Goal: Information Seeking & Learning: Find contact information

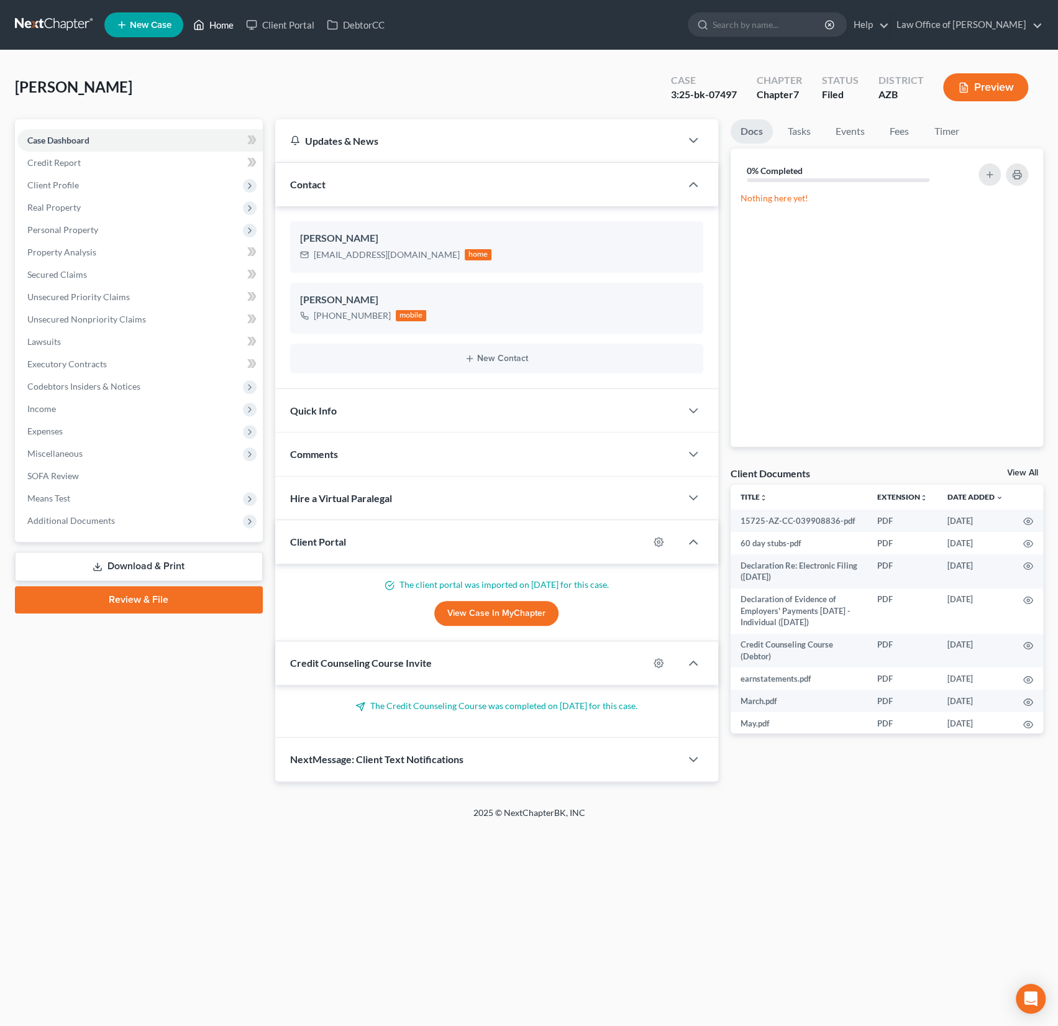
click at [222, 18] on link "Home" at bounding box center [213, 25] width 53 height 22
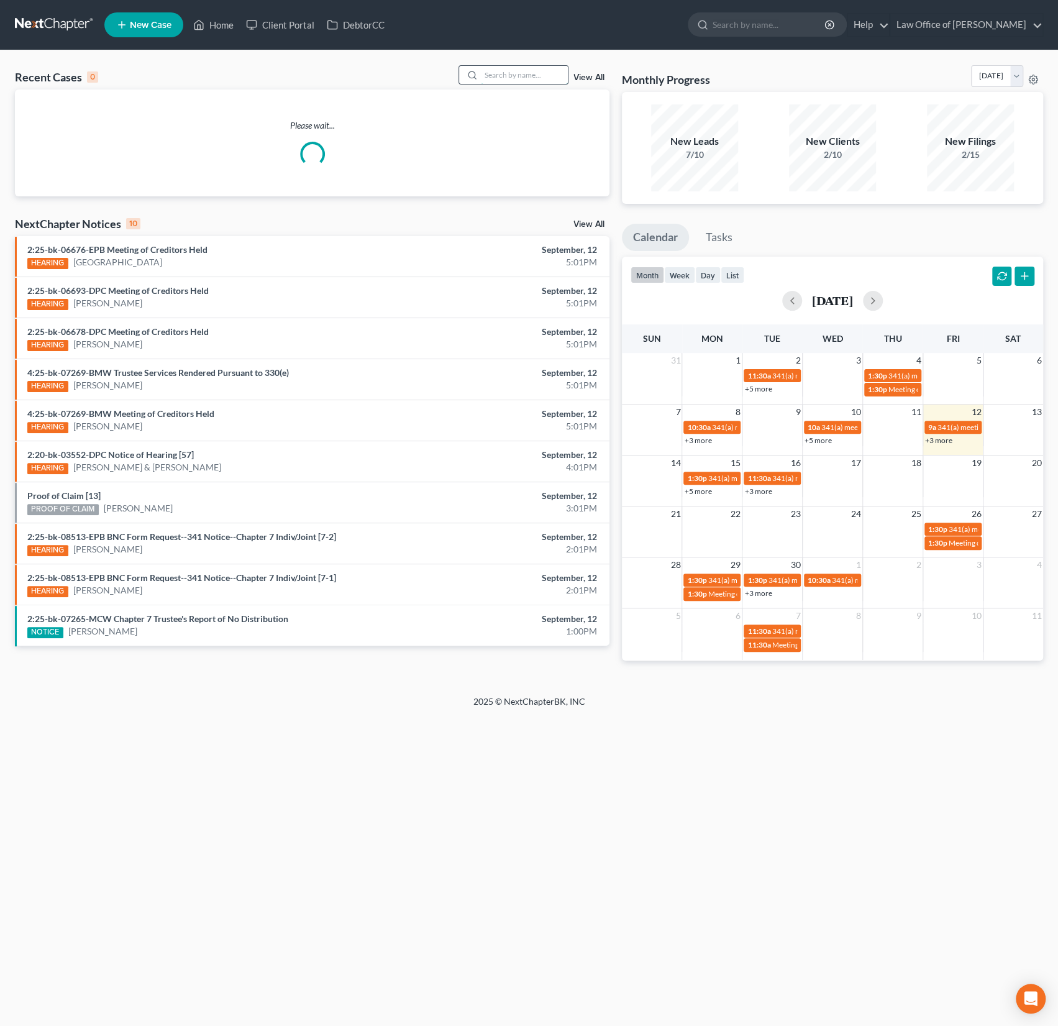
click at [509, 75] on input "search" at bounding box center [524, 75] width 87 height 18
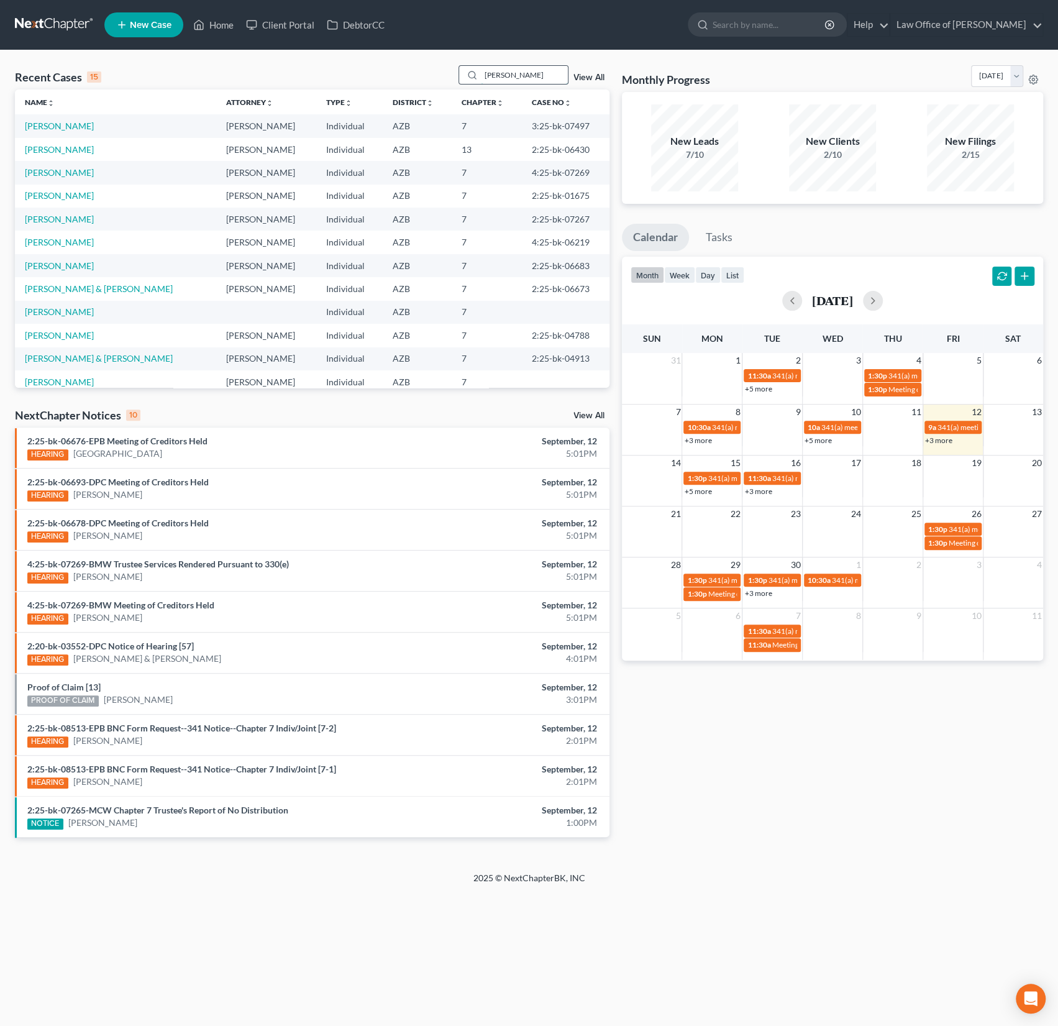
type input "[PERSON_NAME]"
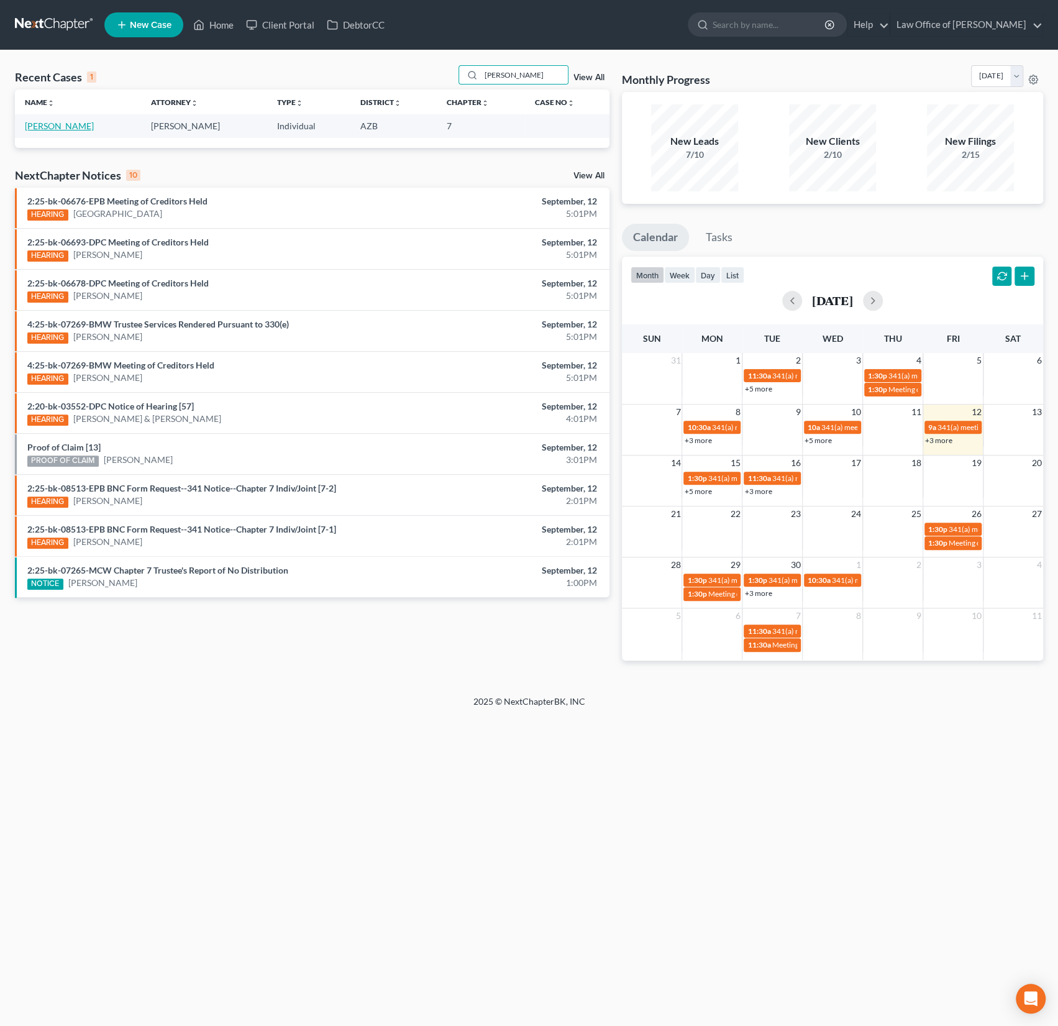
click at [52, 129] on link "[PERSON_NAME]" at bounding box center [59, 126] width 69 height 11
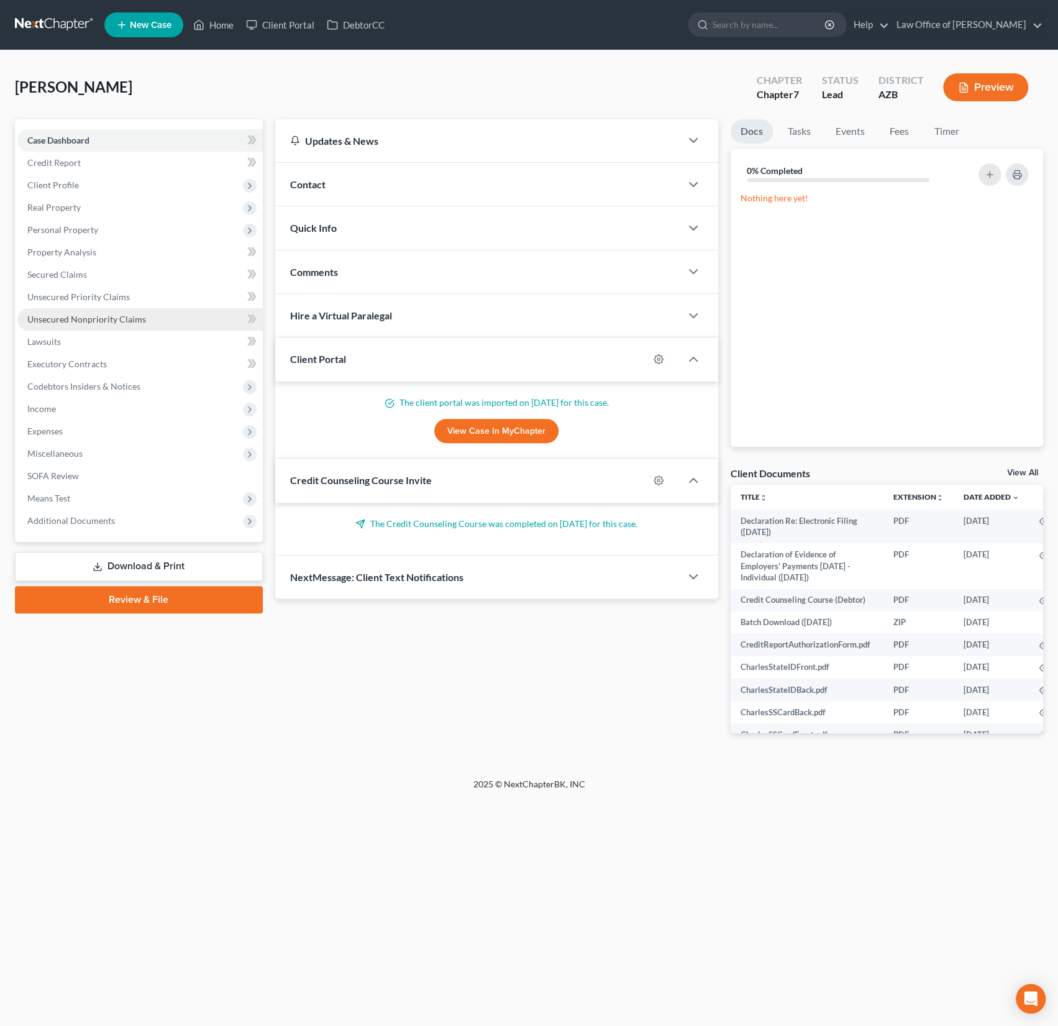
click at [105, 308] on link "Unsecured Nonpriority Claims" at bounding box center [139, 319] width 245 height 22
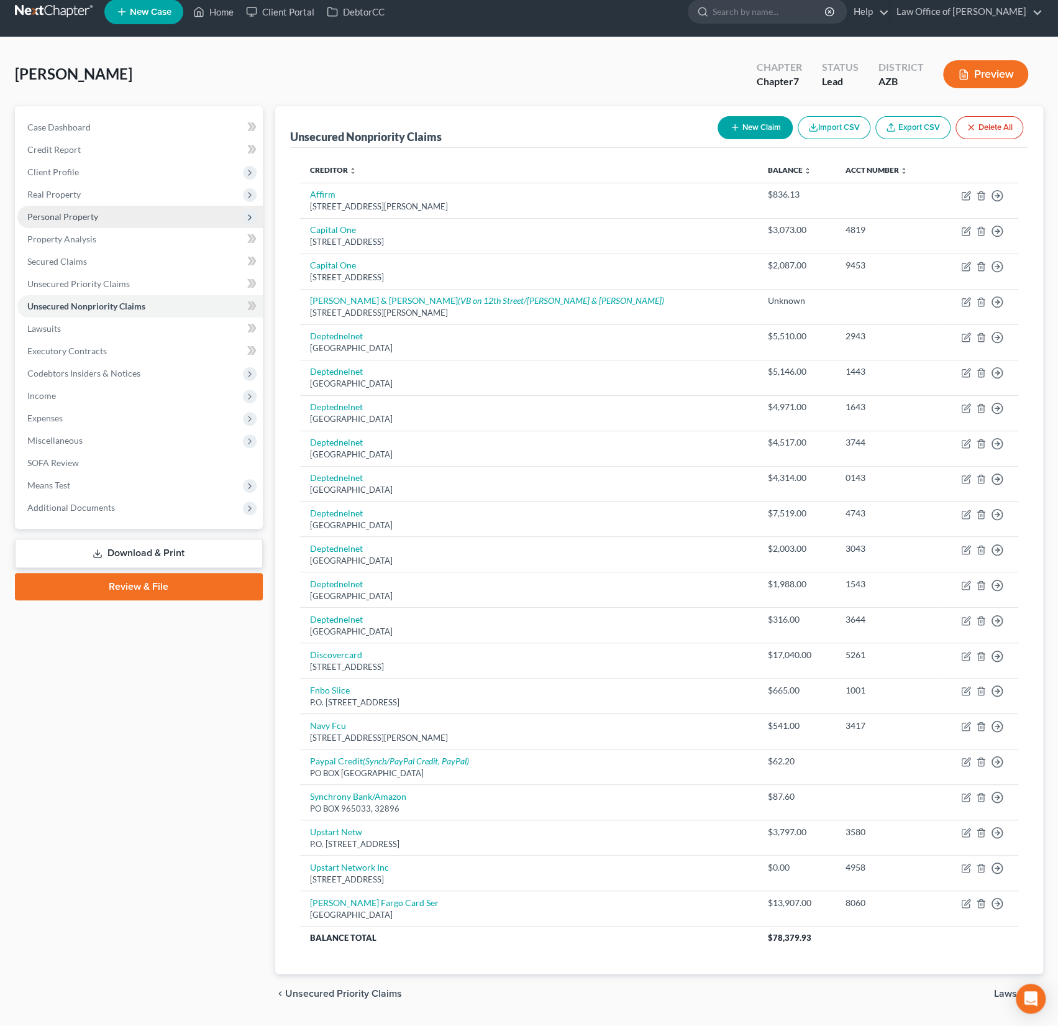
scroll to position [19, 0]
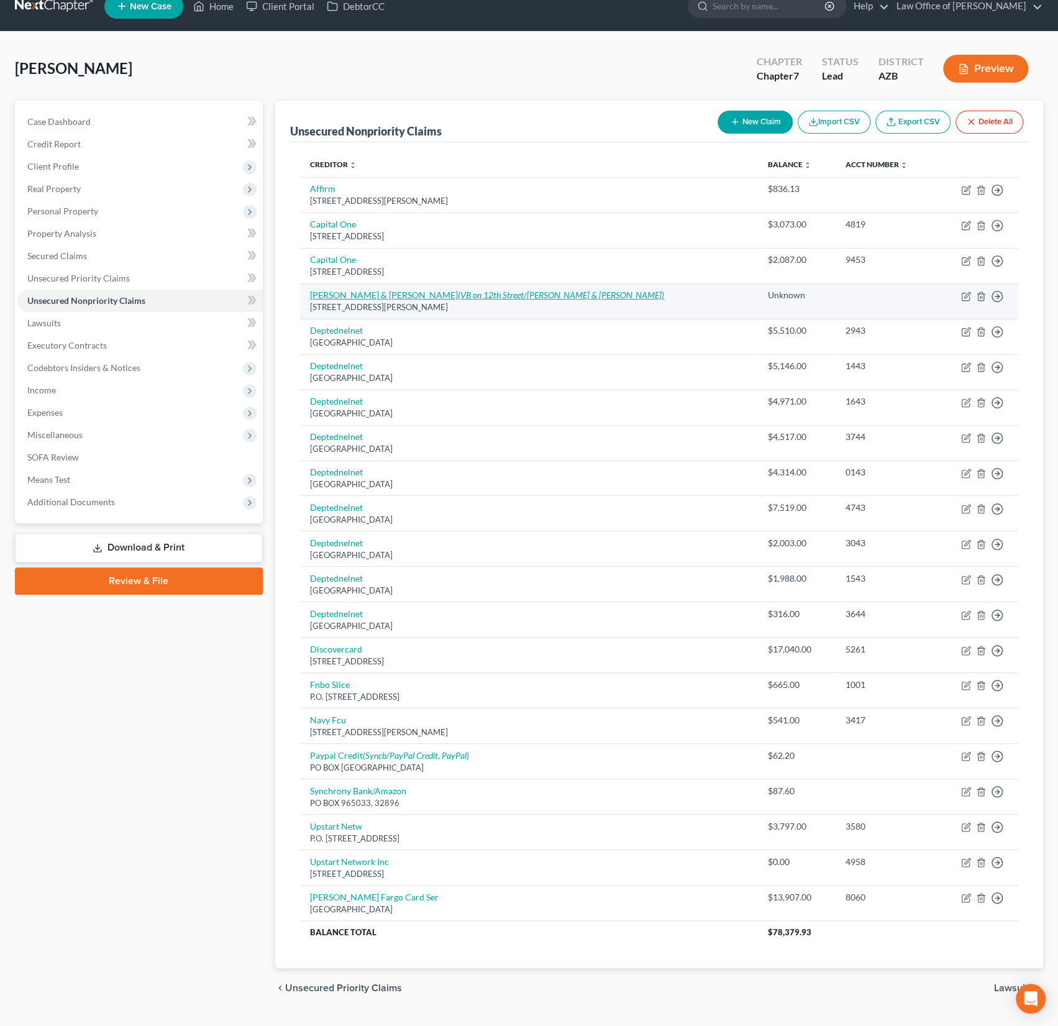
click at [368, 293] on link "[PERSON_NAME] & [PERSON_NAME] (VB on 12th Street/[PERSON_NAME] & [PERSON_NAME])" at bounding box center [487, 294] width 354 height 11
select select "14"
select select "0"
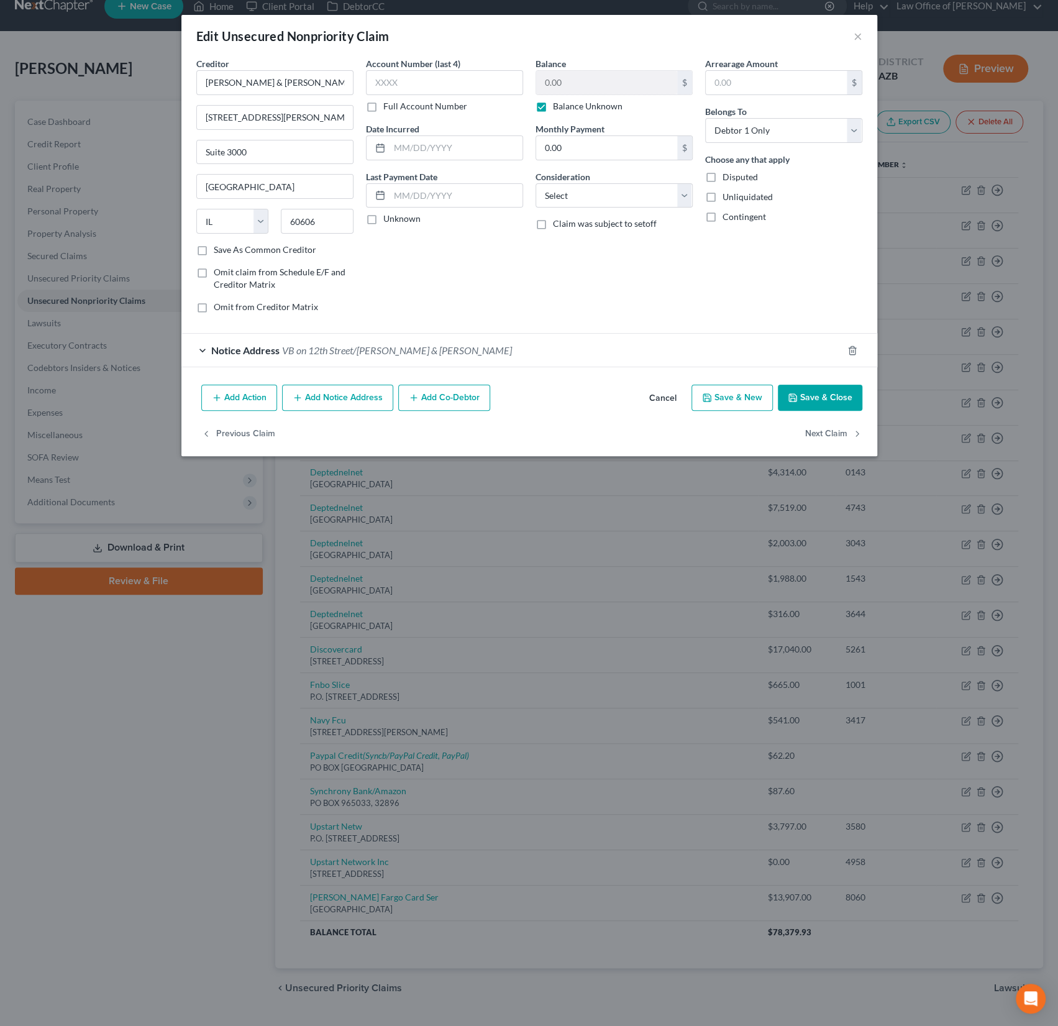
click at [553, 109] on label "Balance Unknown" at bounding box center [588, 106] width 70 height 12
click at [558, 108] on input "Balance Unknown" at bounding box center [562, 104] width 8 height 8
checkbox input "false"
drag, startPoint x: 575, startPoint y: 78, endPoint x: 527, endPoint y: 76, distance: 47.9
click at [527, 76] on div "Creditor * [PERSON_NAME] & [PERSON_NAME] [STREET_ADDRESS][GEOGRAPHIC_DATA][PERS…" at bounding box center [529, 190] width 678 height 266
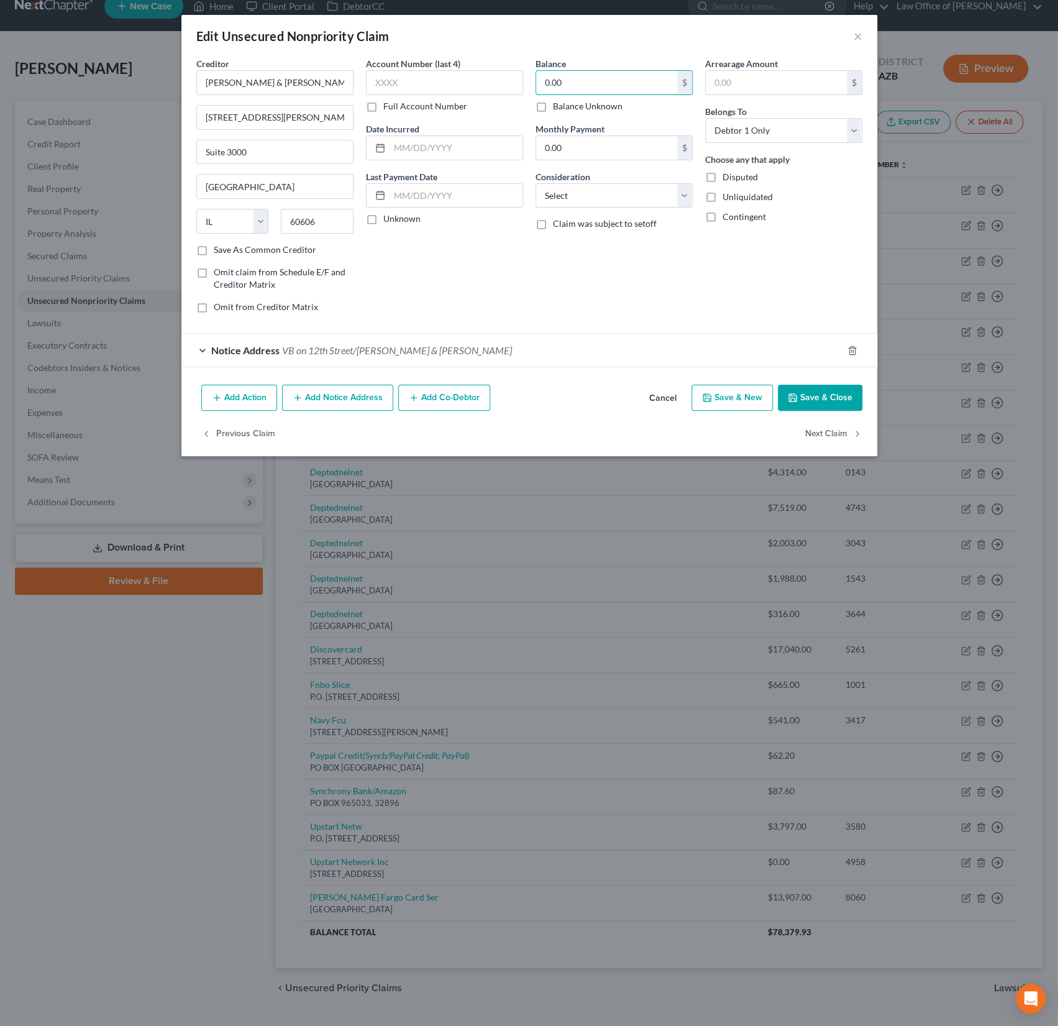
drag, startPoint x: 578, startPoint y: 87, endPoint x: 525, endPoint y: 77, distance: 53.7
click at [525, 77] on div "Creditor * [PERSON_NAME] & [PERSON_NAME] [STREET_ADDRESS][GEOGRAPHIC_DATA][PERS…" at bounding box center [529, 190] width 678 height 266
type input "3,724"
click at [827, 397] on button "Save & Close" at bounding box center [820, 398] width 84 height 26
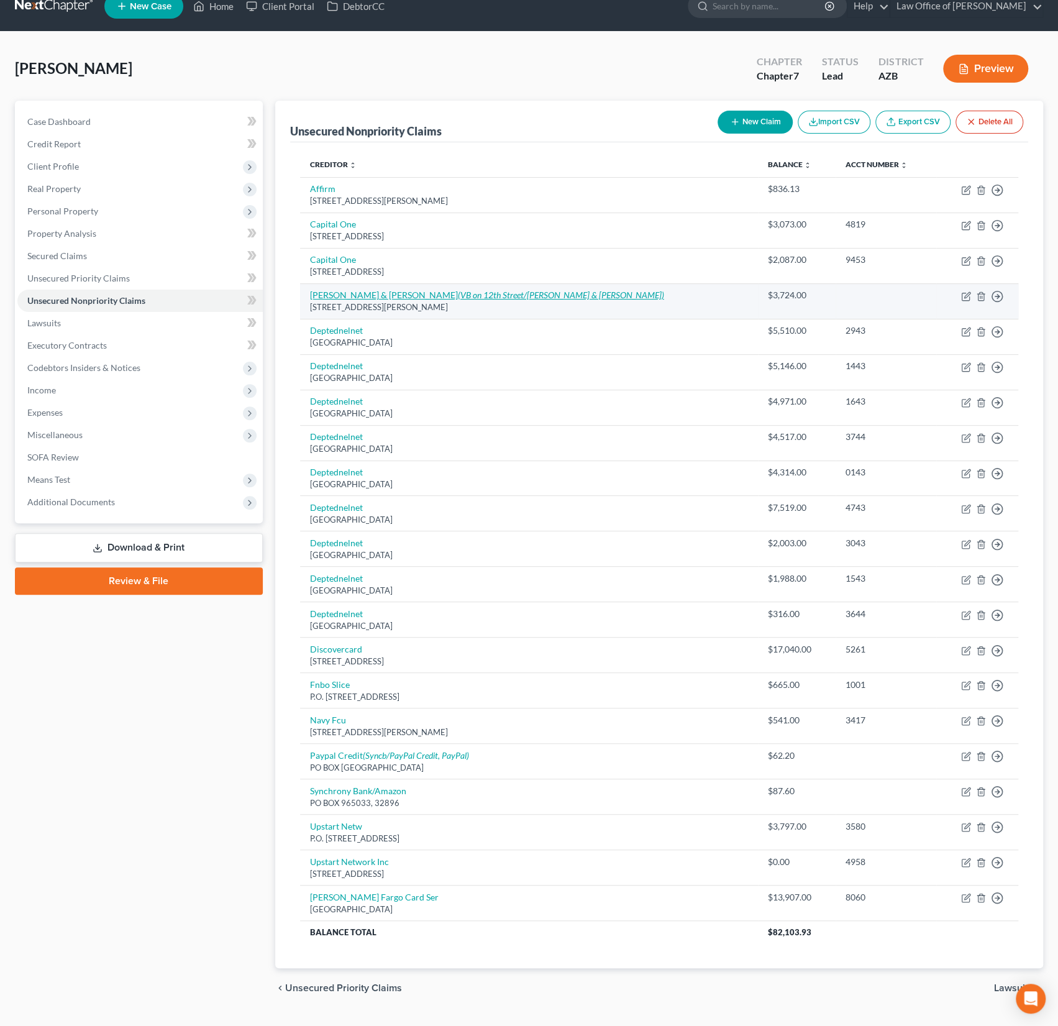
click at [370, 296] on link "[PERSON_NAME] & [PERSON_NAME] (VB on 12th Street/[PERSON_NAME] & [PERSON_NAME])" at bounding box center [487, 294] width 354 height 11
select select "14"
select select "0"
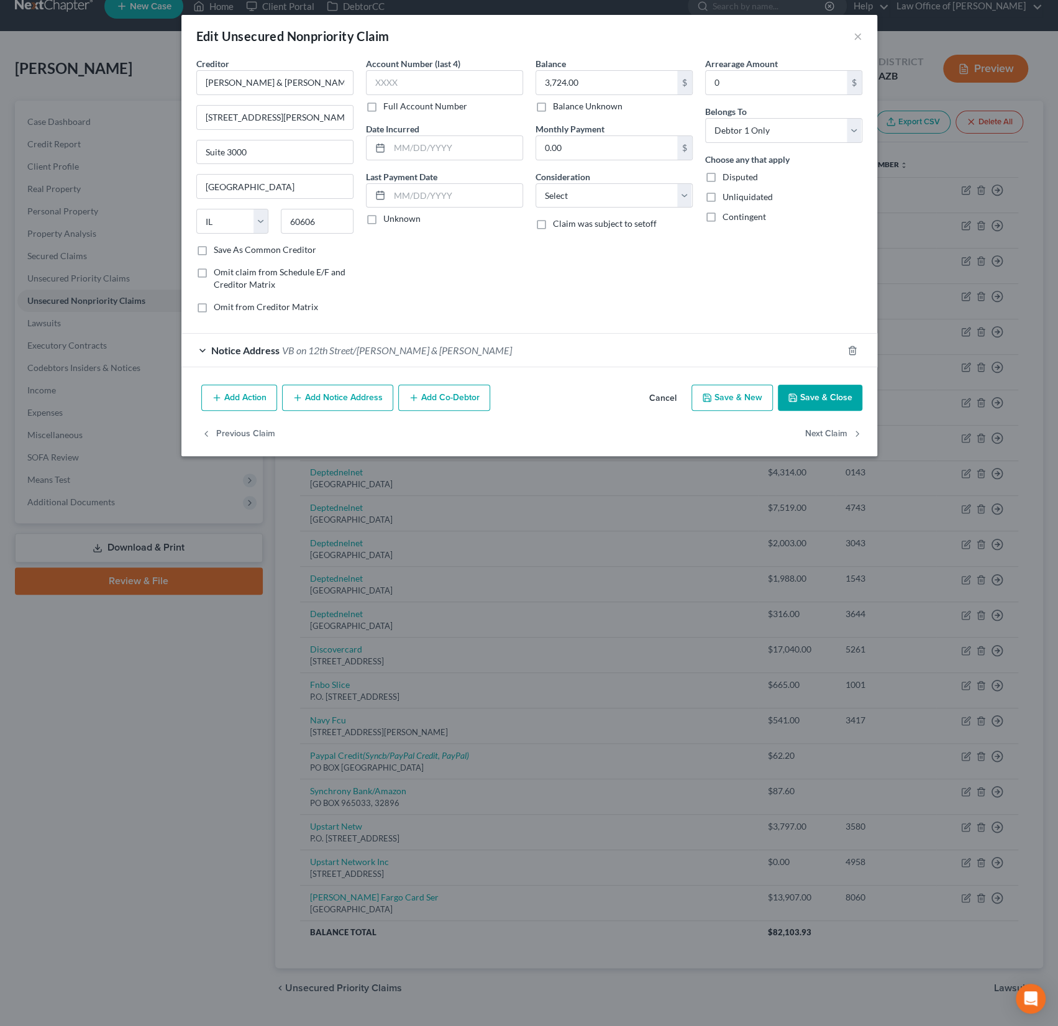
click at [300, 349] on span "VB on 12th Street/[PERSON_NAME] & [PERSON_NAME]" at bounding box center [397, 350] width 230 height 12
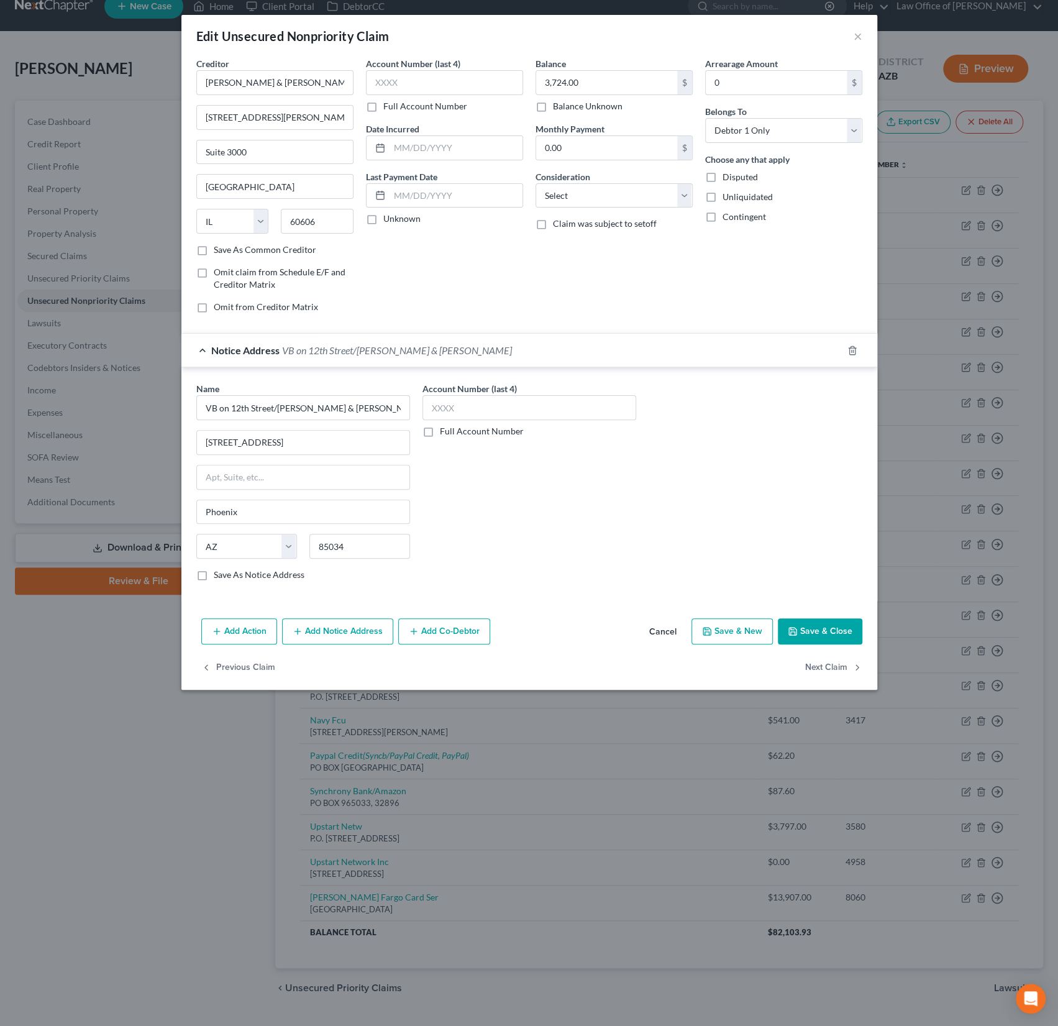
click at [308, 624] on button "Add Notice Address" at bounding box center [337, 631] width 111 height 26
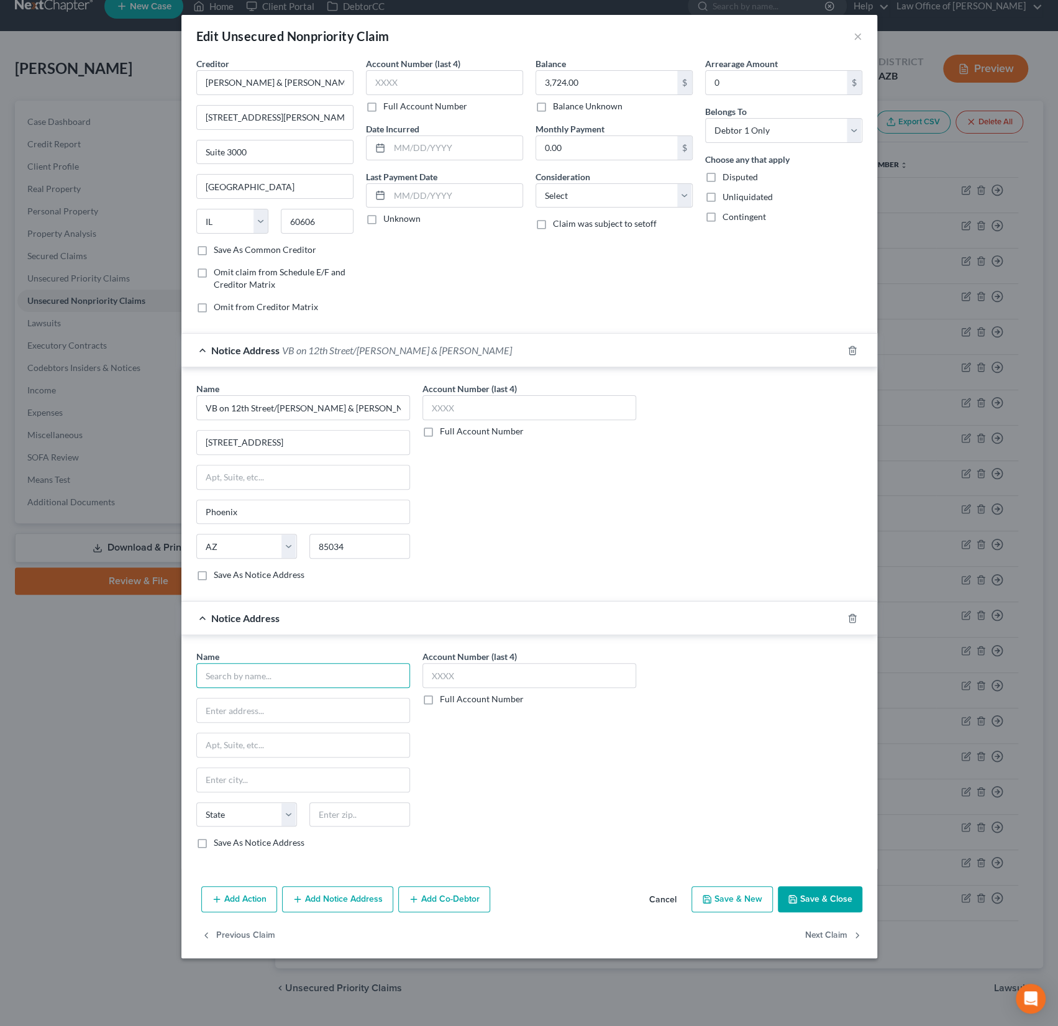
click at [231, 673] on input "text" at bounding box center [303, 675] width 214 height 25
type input "[PERSON_NAME] & [PERSON_NAME]"
click at [238, 707] on input "text" at bounding box center [303, 710] width 212 height 24
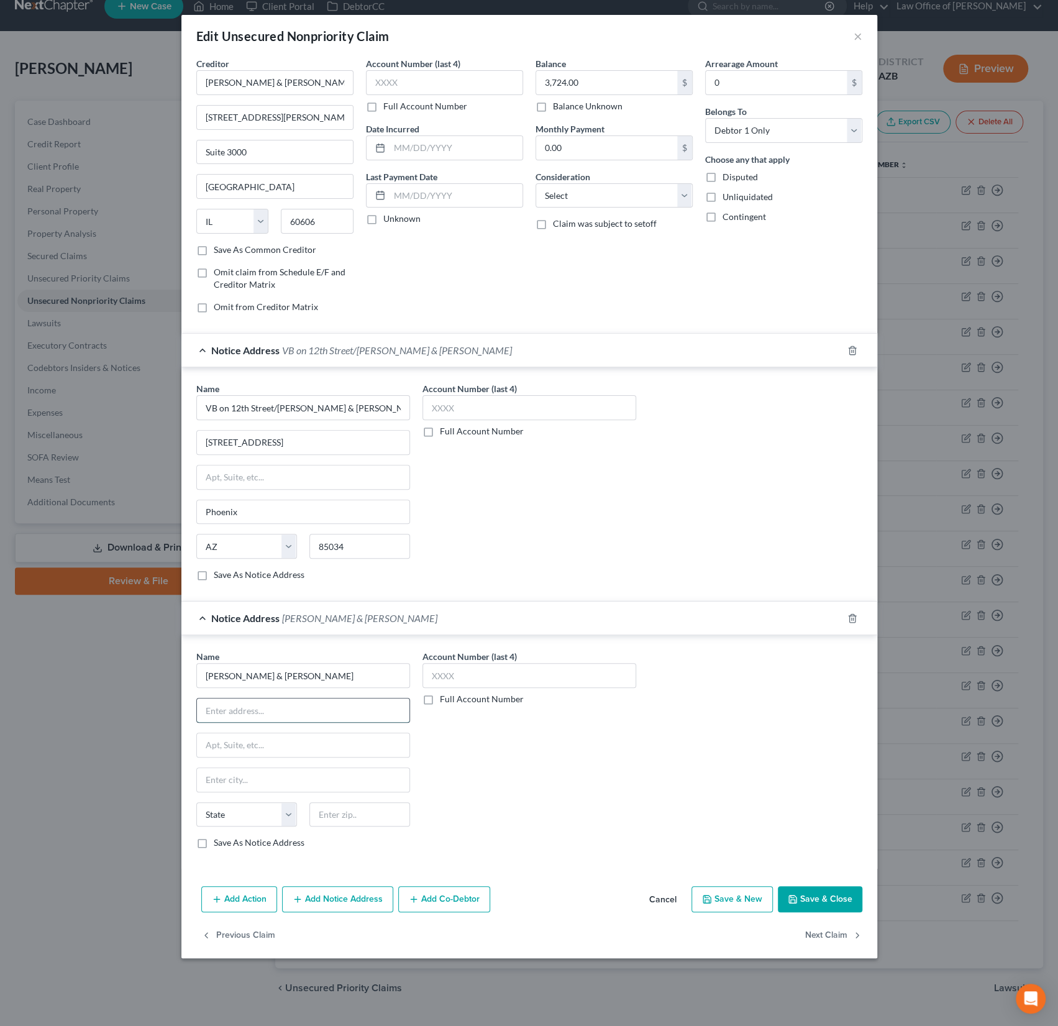
paste input "Imperial | VB on [GEOGRAPHIC_DATA]"
type input "Imperial | VB on [GEOGRAPHIC_DATA]"
click at [243, 738] on input "text" at bounding box center [303, 745] width 212 height 24
paste input "[STREET_ADDRESS]"
type input "[STREET_ADDRESS]"
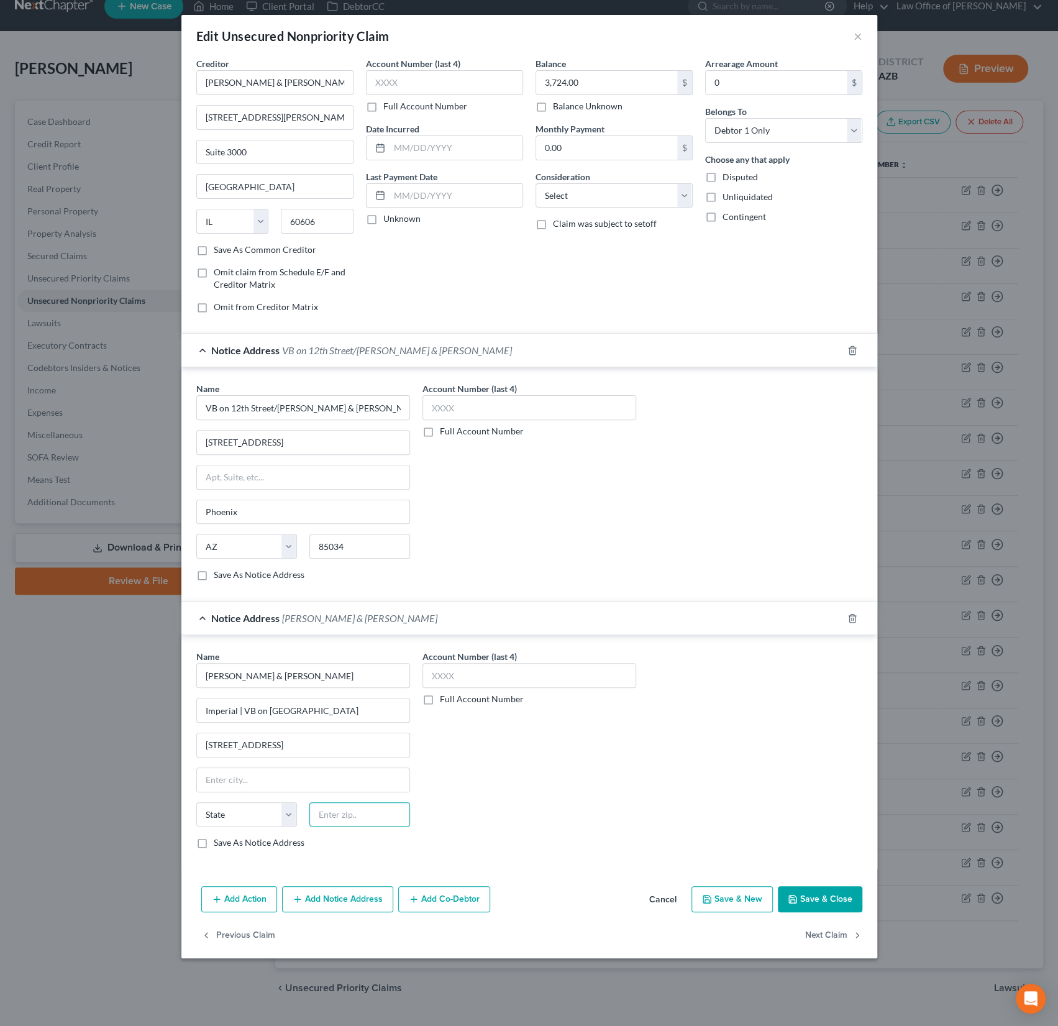
click at [353, 819] on input "text" at bounding box center [359, 814] width 101 height 25
type input "85016"
type input "Phoenix"
select select "3"
click at [813, 889] on button "Save & Close" at bounding box center [820, 899] width 84 height 26
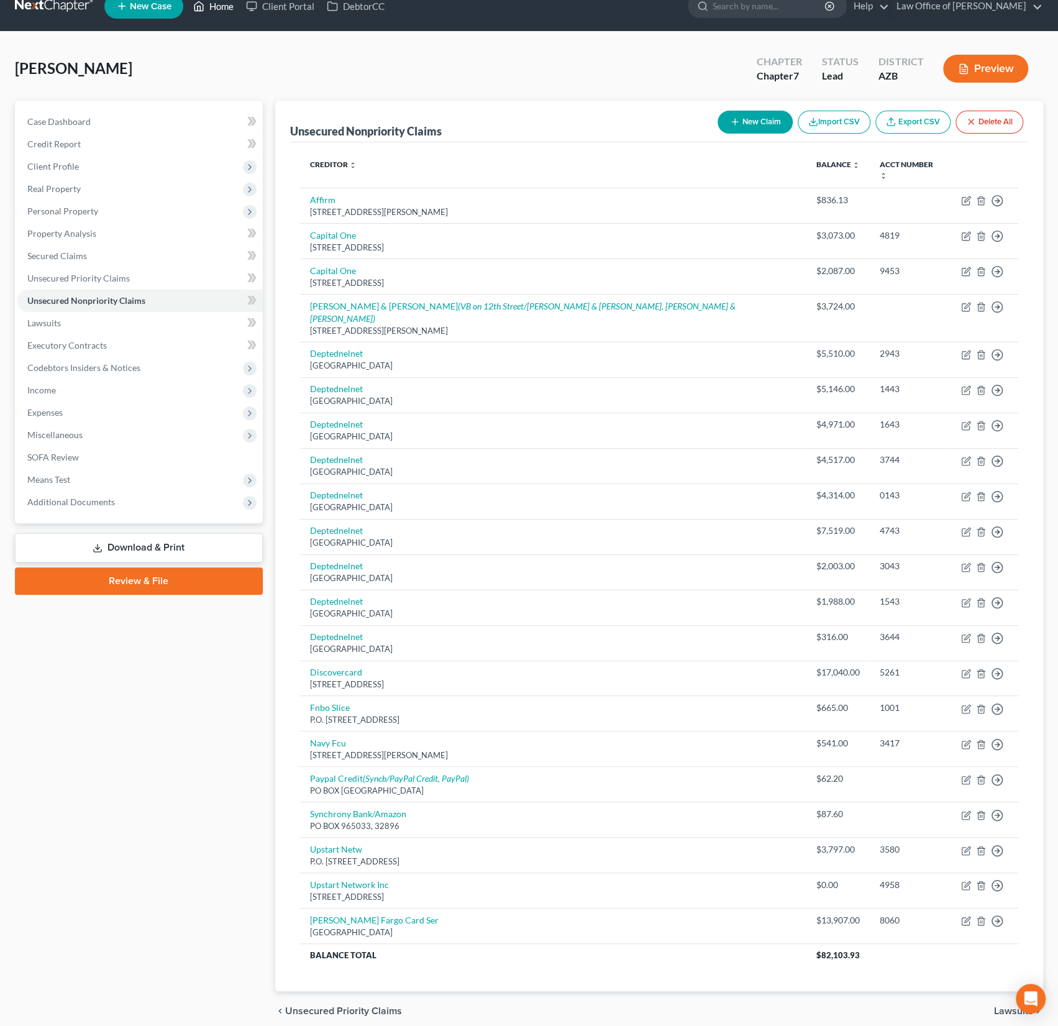
click at [224, 5] on link "Home" at bounding box center [213, 6] width 53 height 22
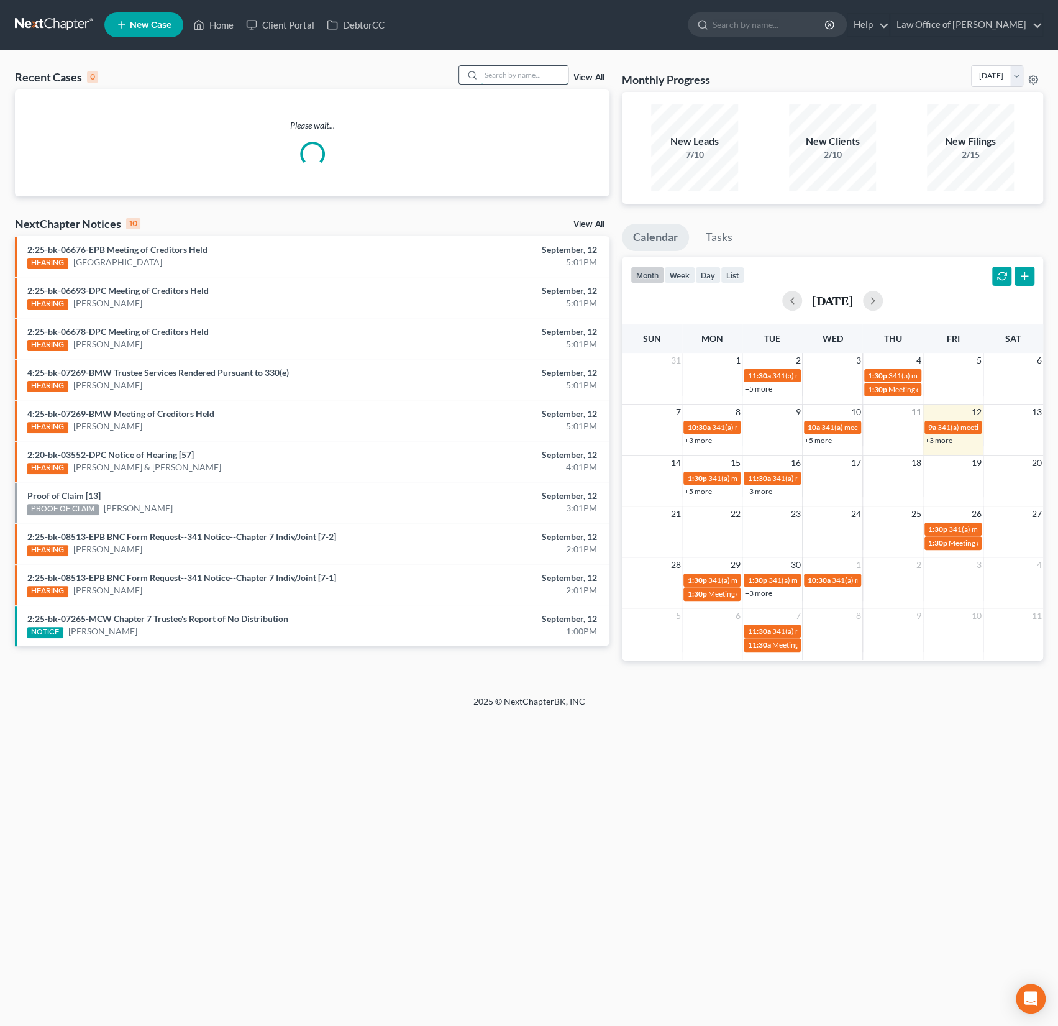
click at [514, 73] on input "search" at bounding box center [524, 75] width 87 height 18
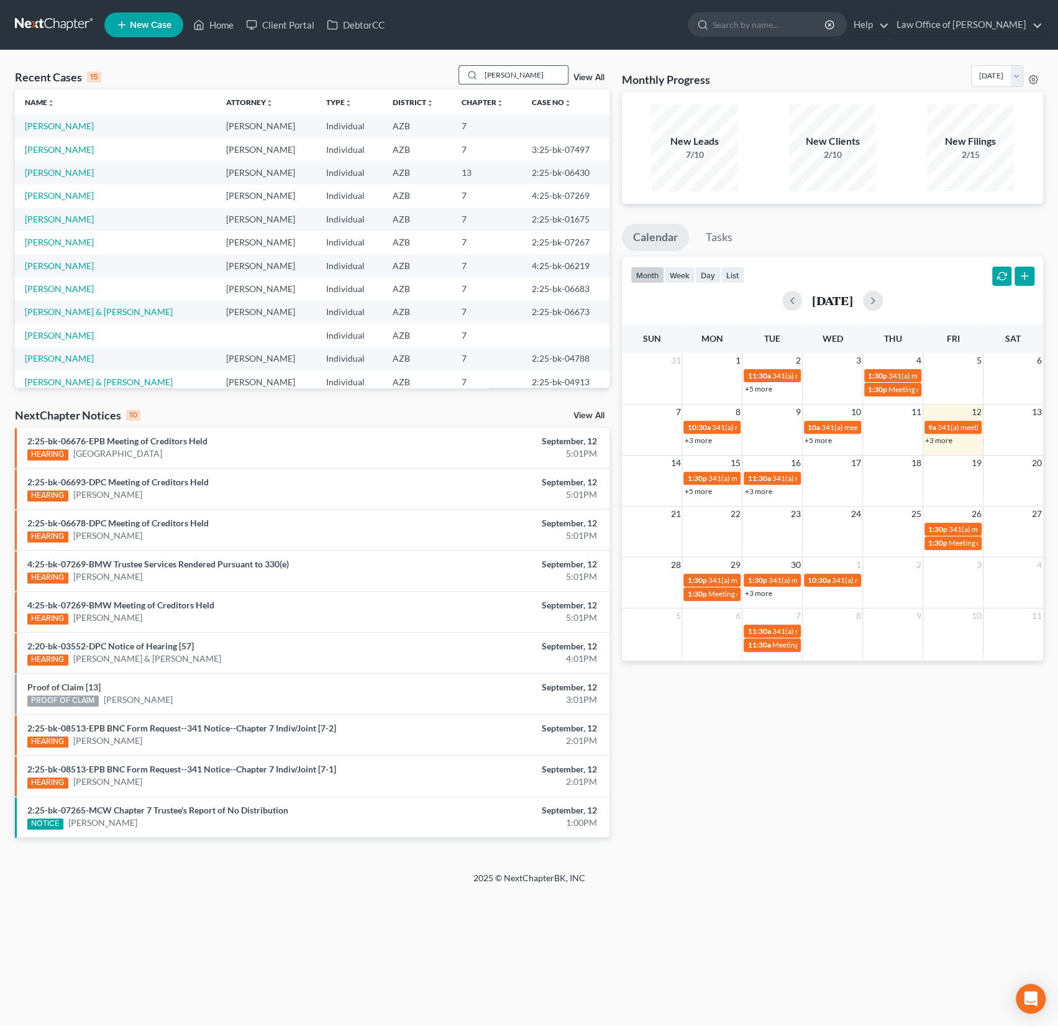
type input "[PERSON_NAME]"
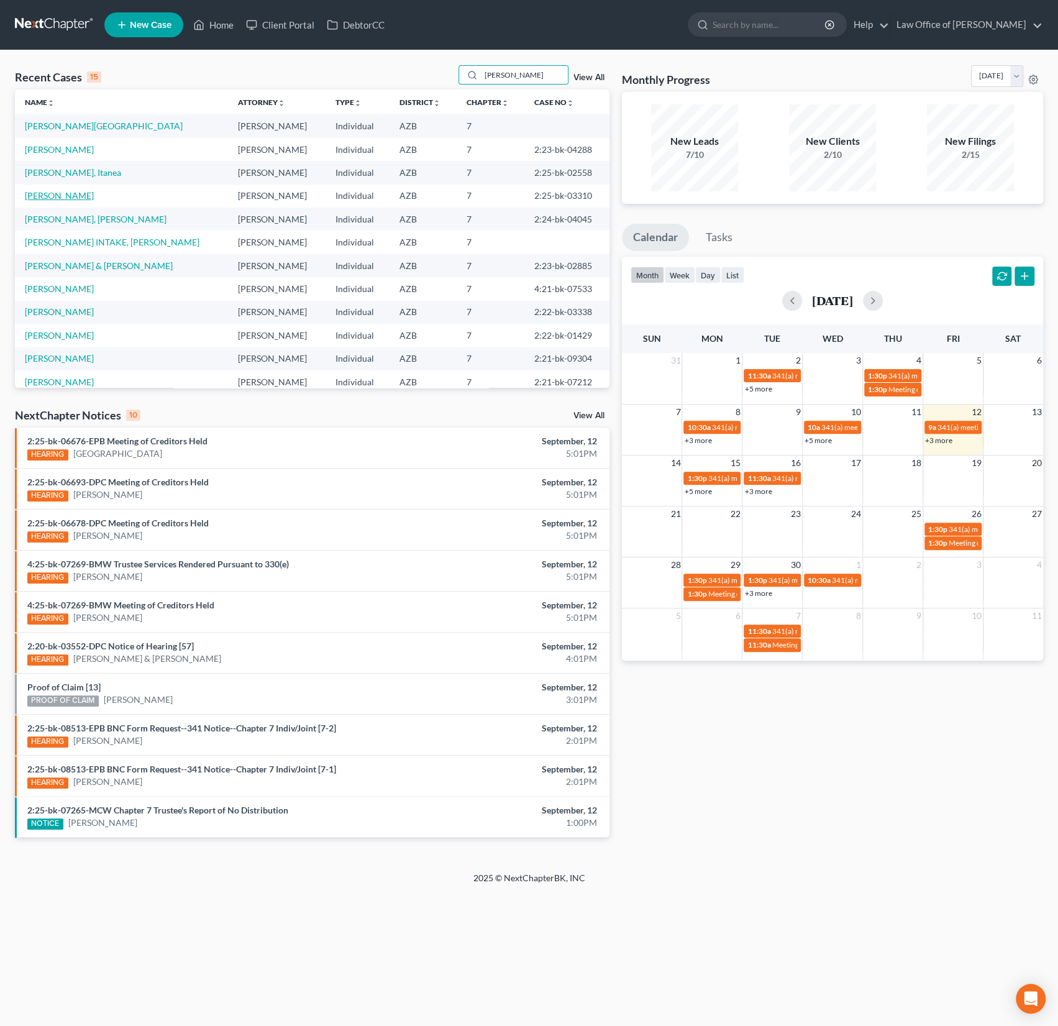
click at [62, 192] on link "[PERSON_NAME]" at bounding box center [59, 195] width 69 height 11
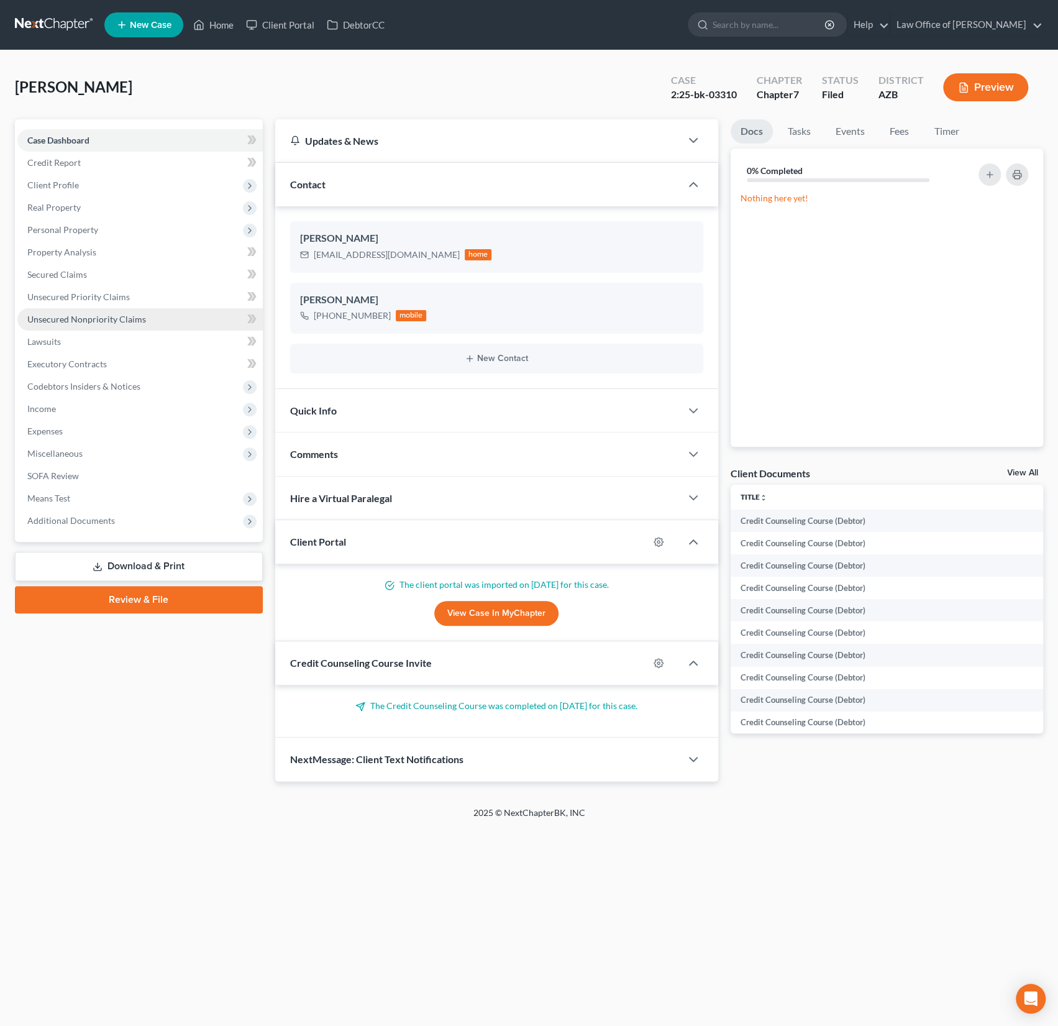
click at [105, 316] on span "Unsecured Nonpriority Claims" at bounding box center [86, 319] width 119 height 11
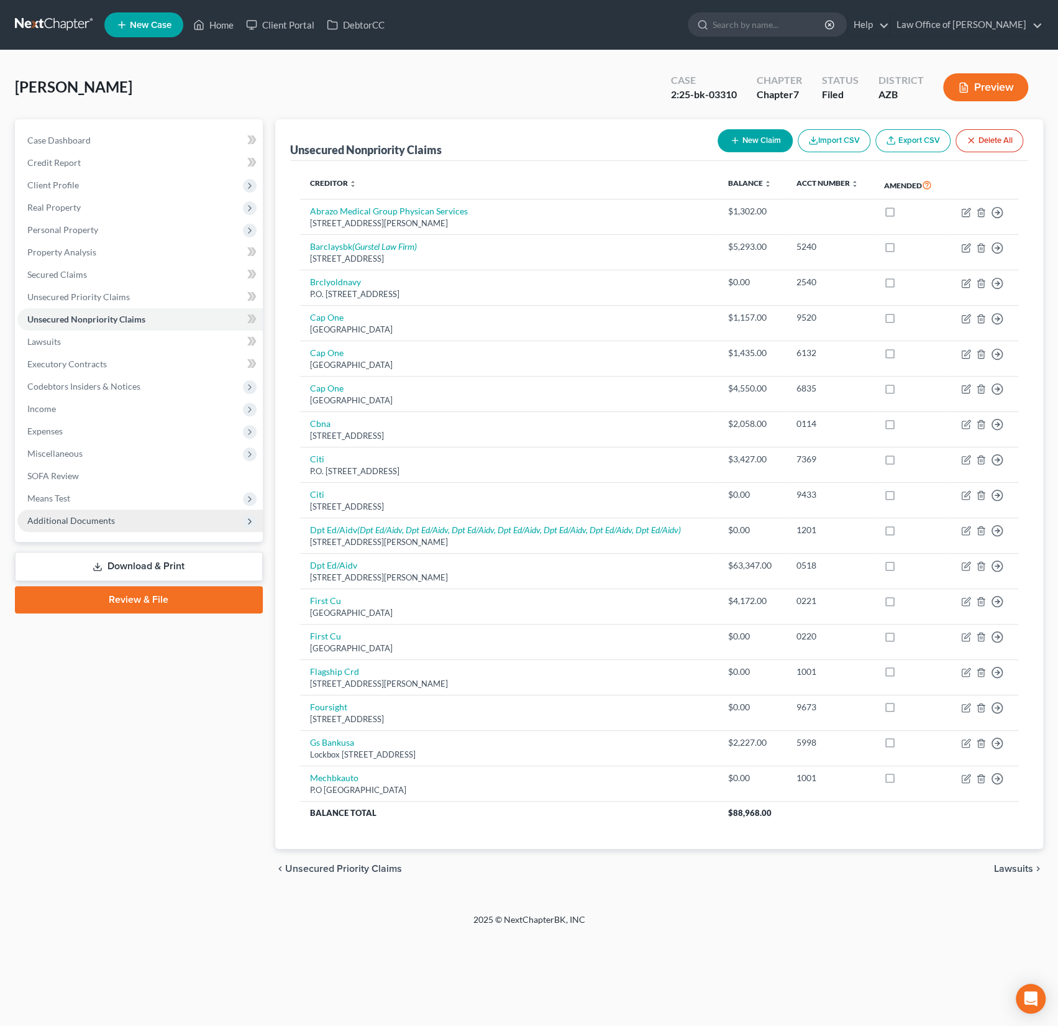
click at [80, 522] on span "Additional Documents" at bounding box center [71, 520] width 88 height 11
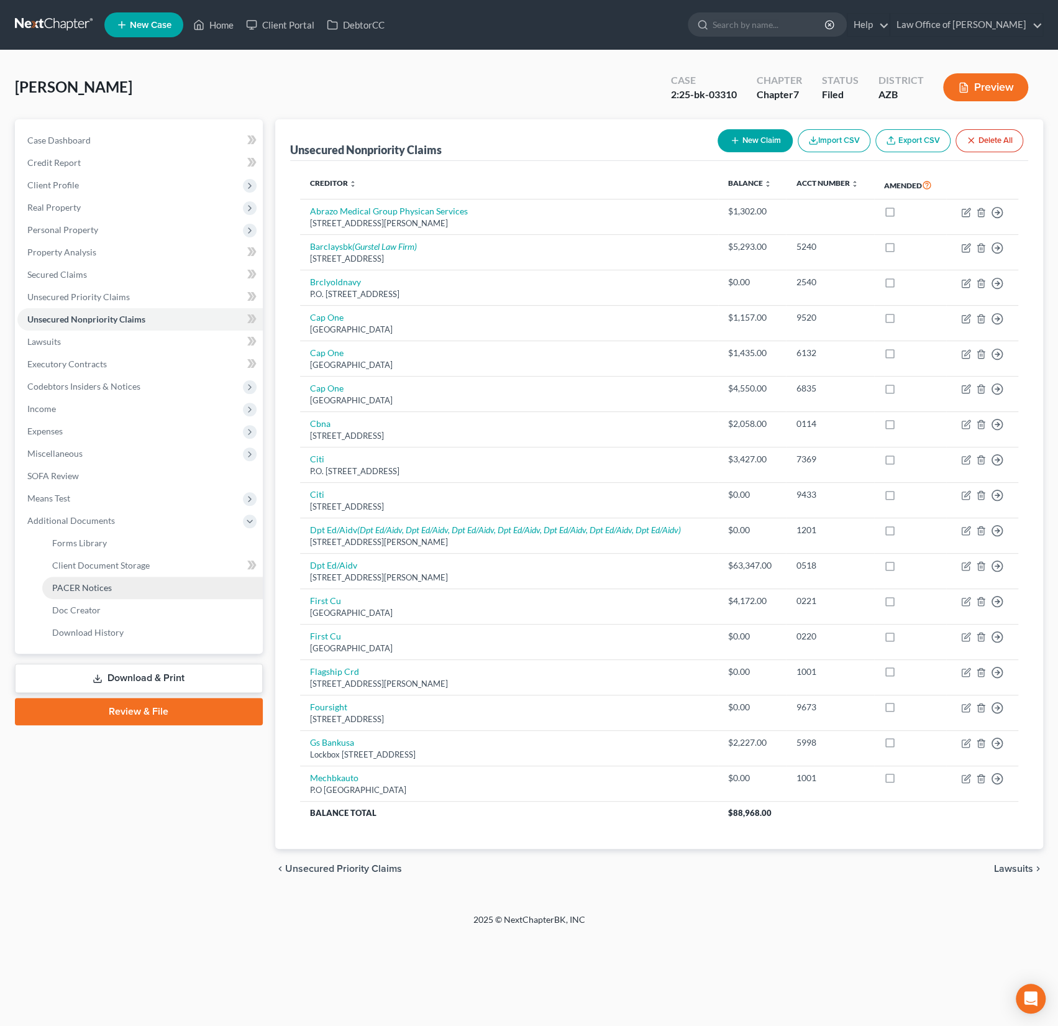
click at [91, 585] on span "PACER Notices" at bounding box center [82, 587] width 60 height 11
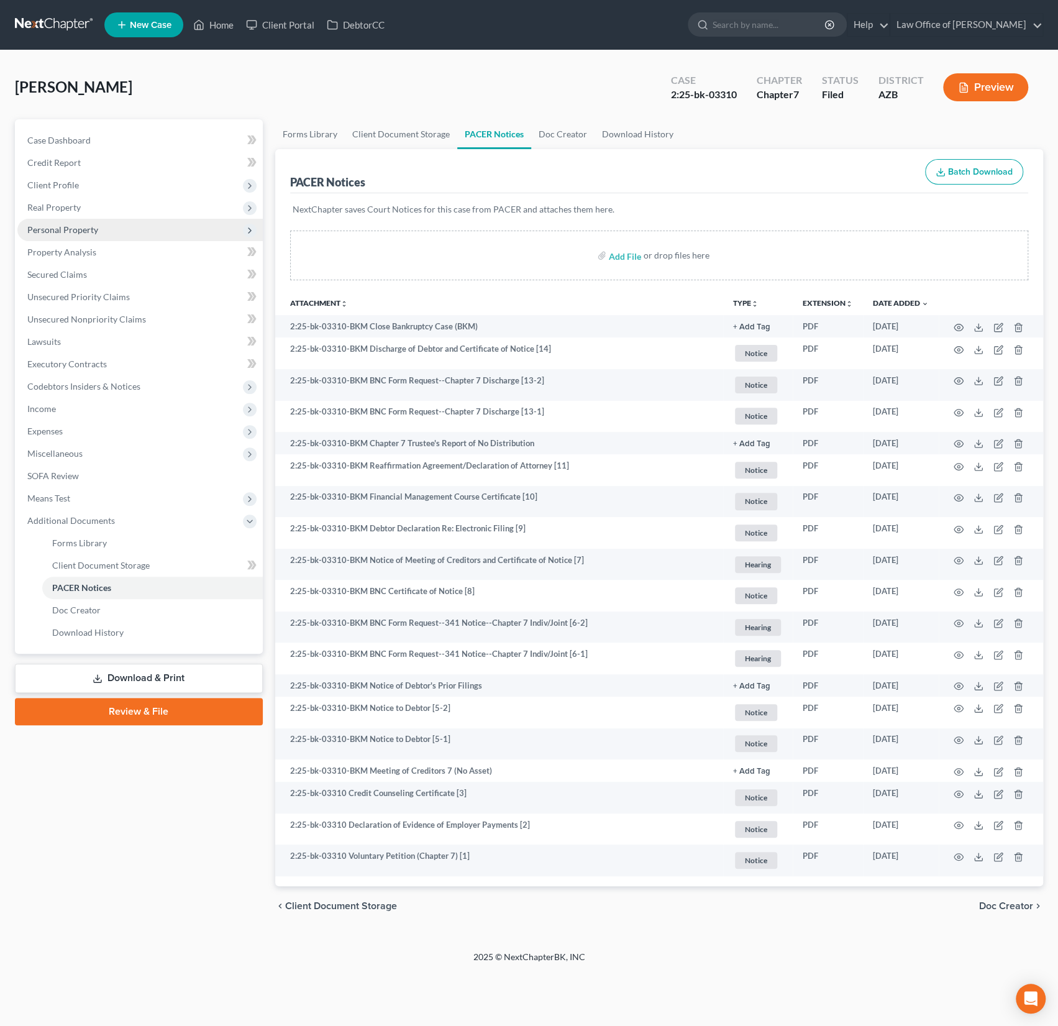
click at [79, 229] on span "Personal Property" at bounding box center [62, 229] width 71 height 11
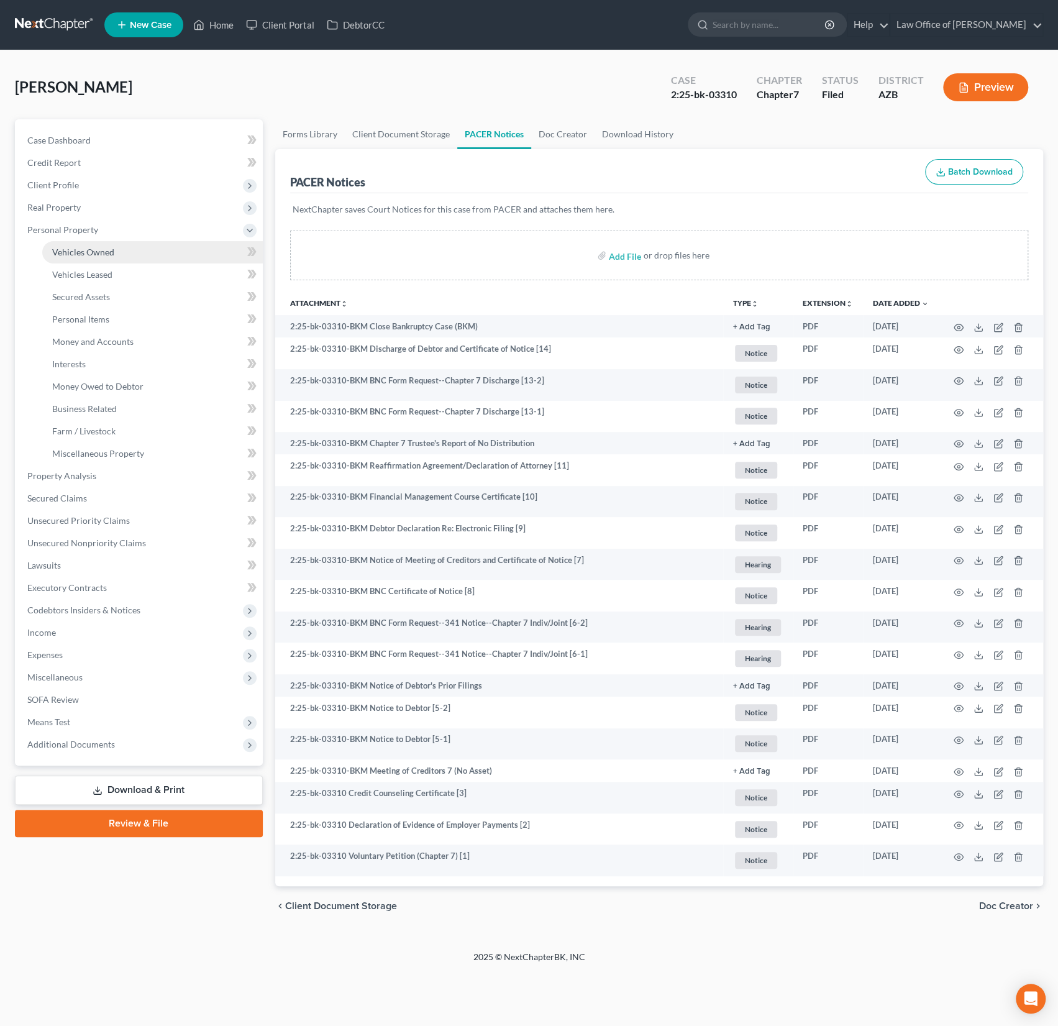
click at [89, 248] on span "Vehicles Owned" at bounding box center [83, 252] width 62 height 11
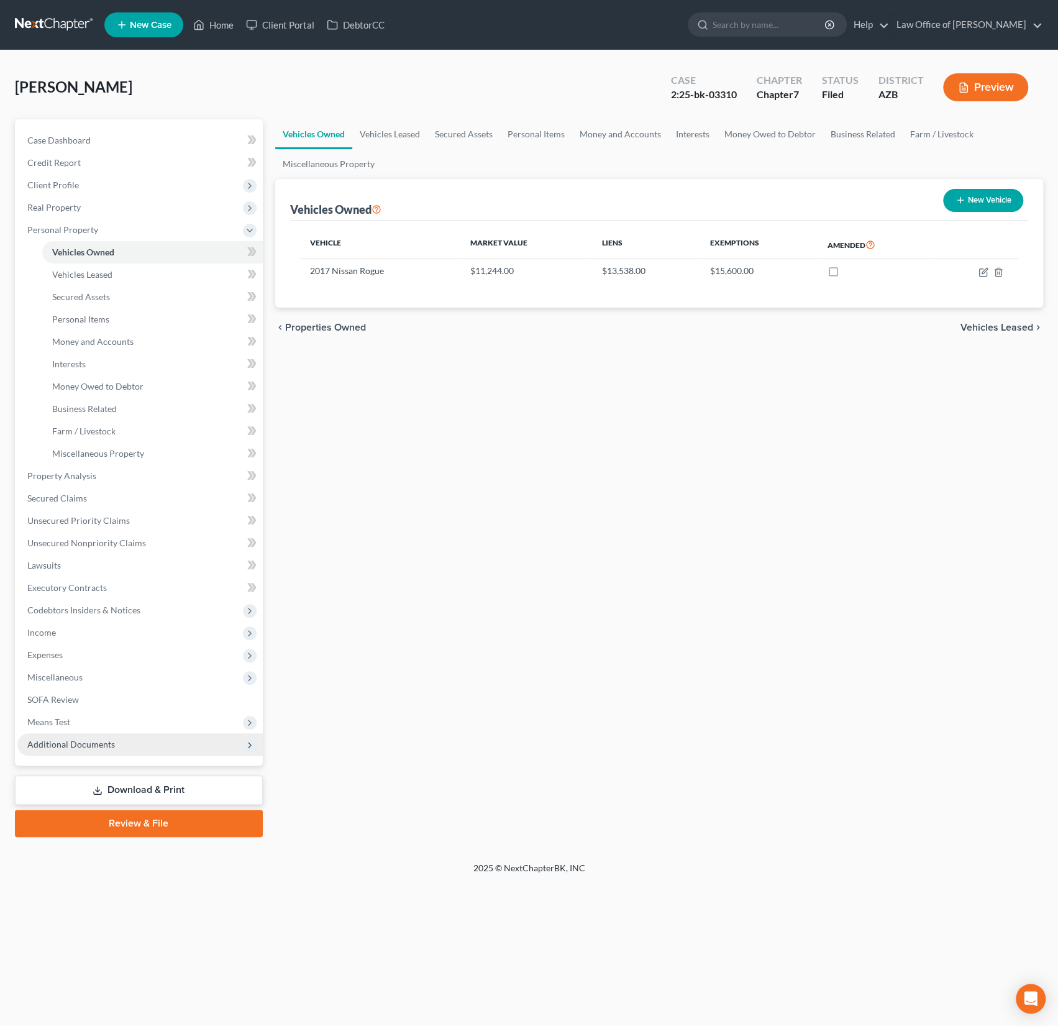
click at [102, 745] on span "Additional Documents" at bounding box center [71, 744] width 88 height 11
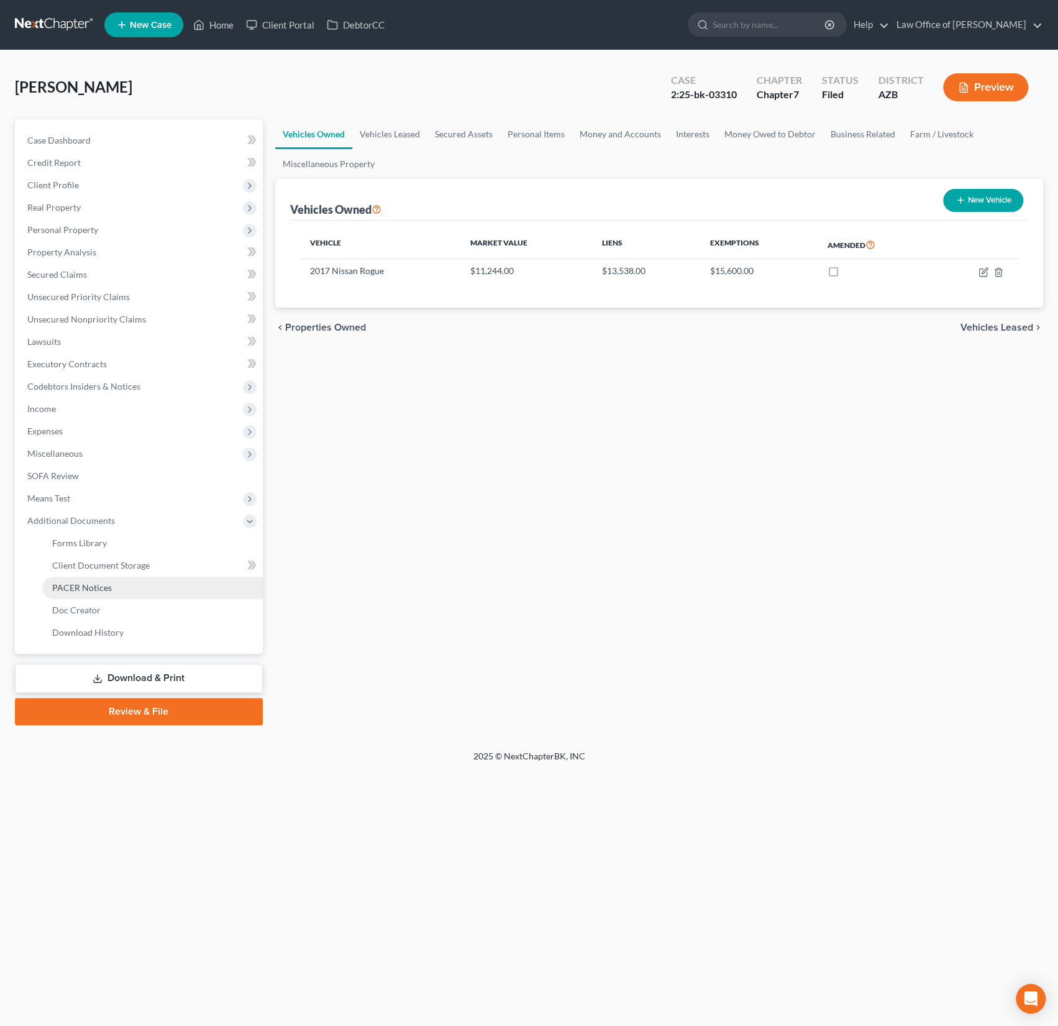
click at [93, 586] on span "PACER Notices" at bounding box center [82, 587] width 60 height 11
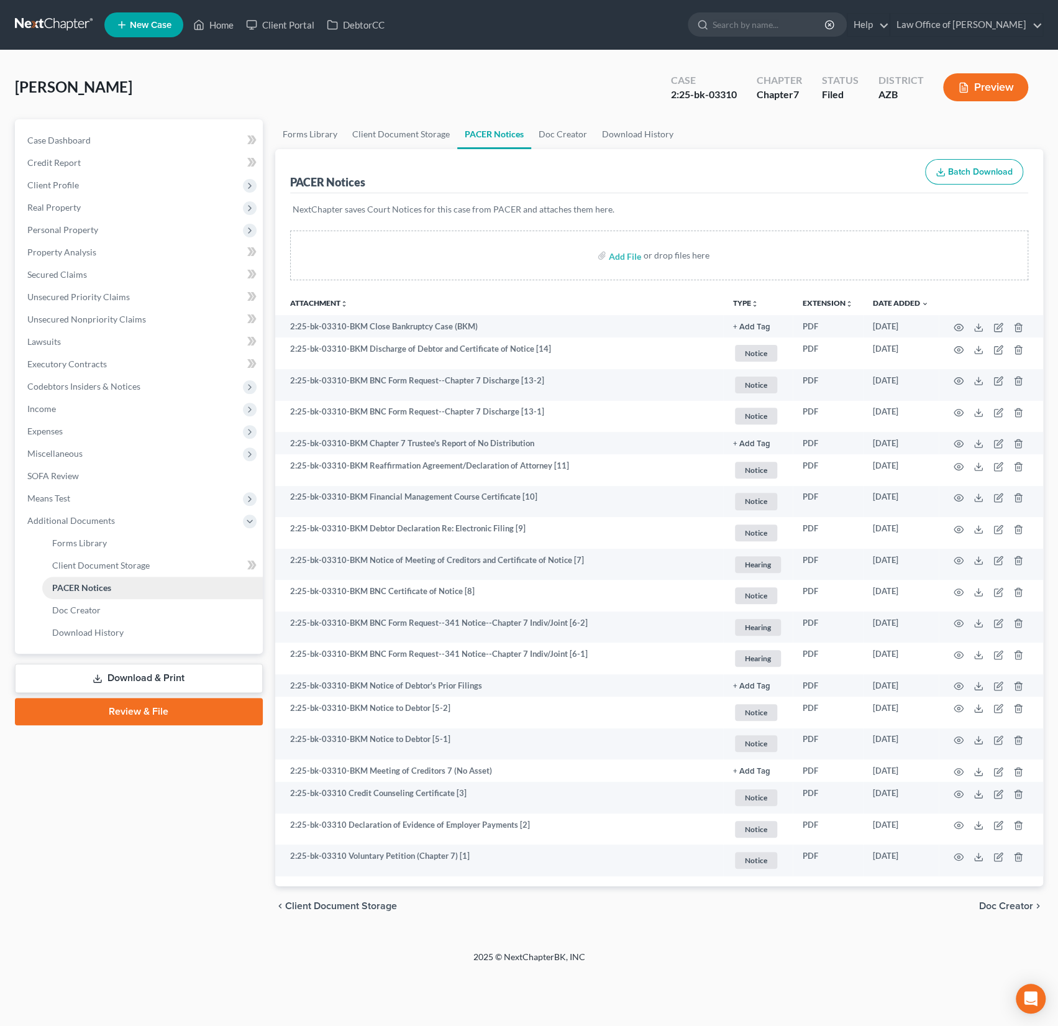
click at [93, 586] on span "PACER Notices" at bounding box center [81, 587] width 59 height 11
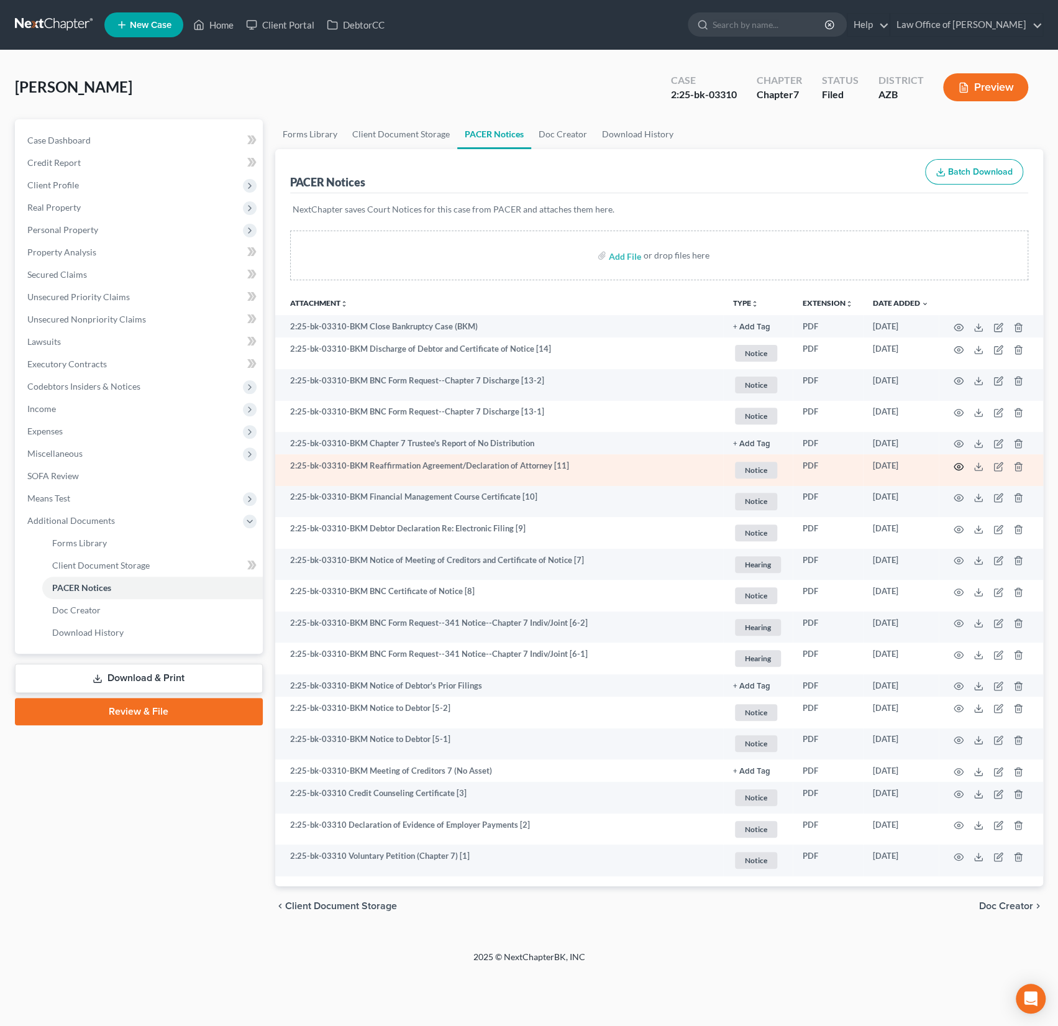
click at [958, 466] on circle "button" at bounding box center [958, 466] width 2 height 2
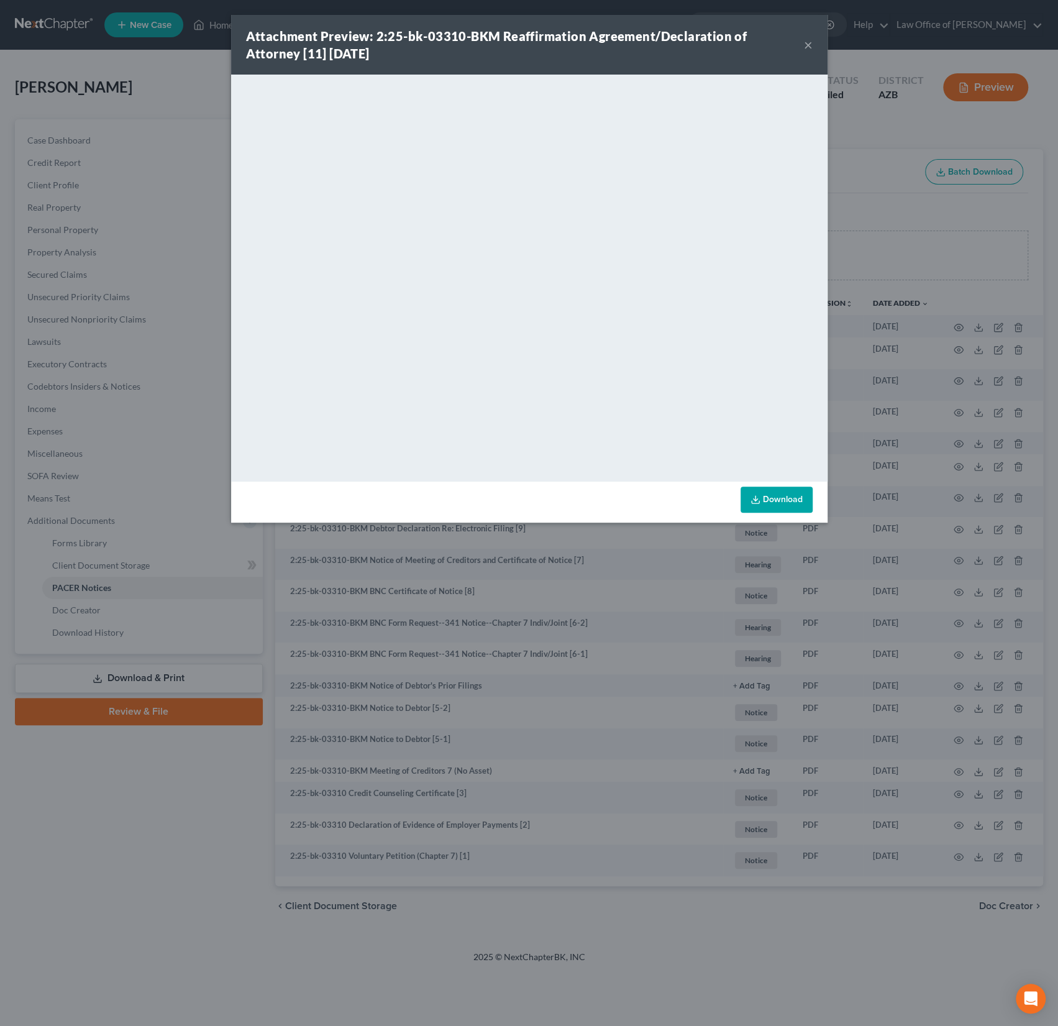
click at [808, 45] on button "×" at bounding box center [808, 44] width 9 height 15
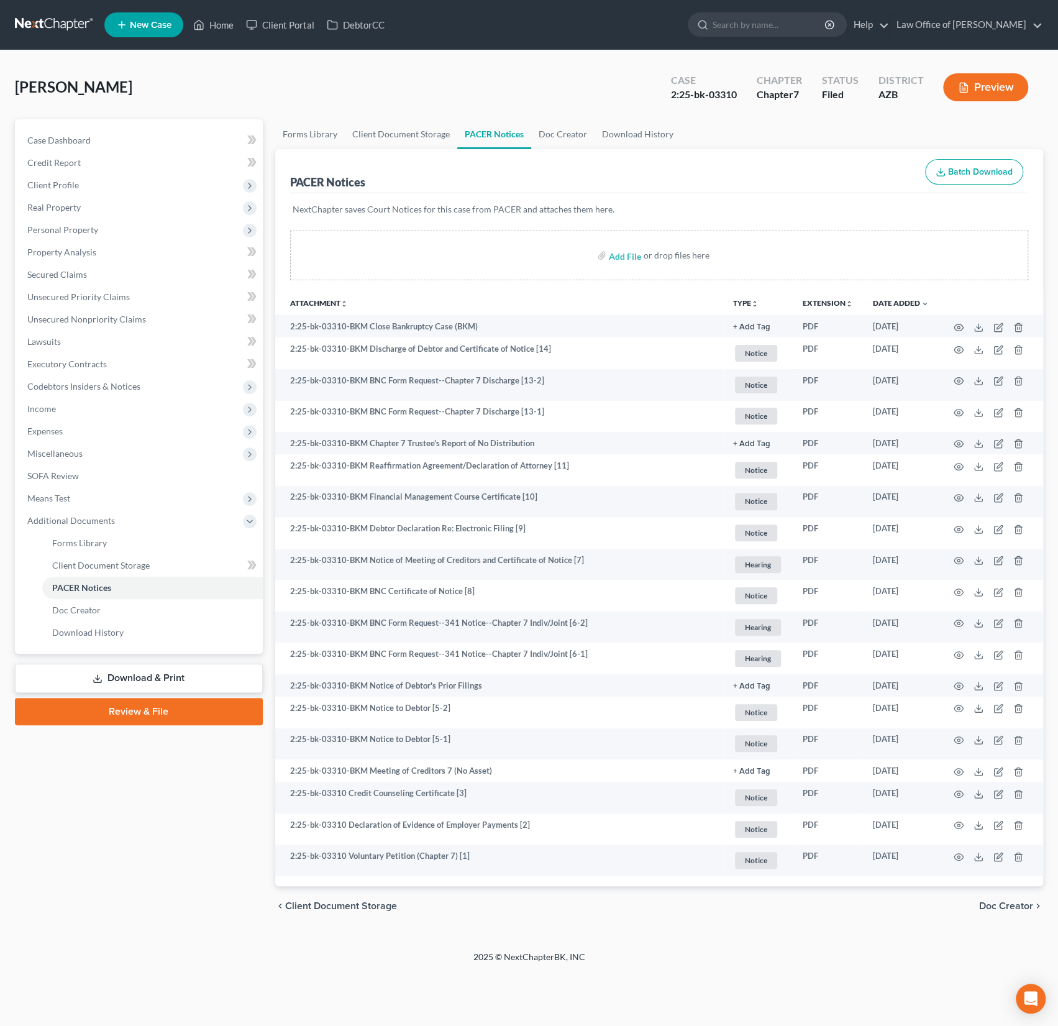
click at [221, 73] on div "[PERSON_NAME] Upgraded Case 2:25-bk-03310 Chapter Chapter 7 Status Filed Distri…" at bounding box center [529, 92] width 1028 height 54
click at [209, 27] on link "Home" at bounding box center [213, 25] width 53 height 22
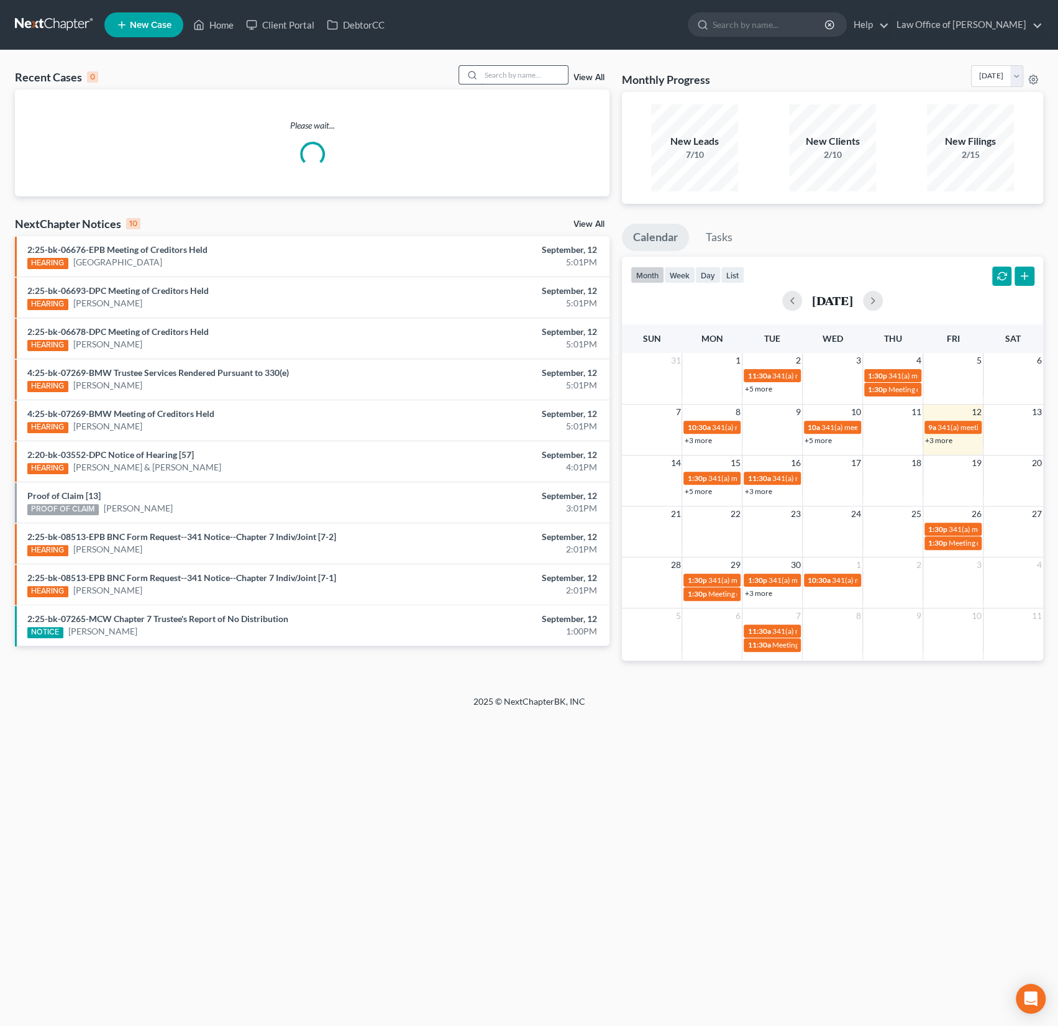
click at [527, 66] on input "search" at bounding box center [524, 75] width 87 height 18
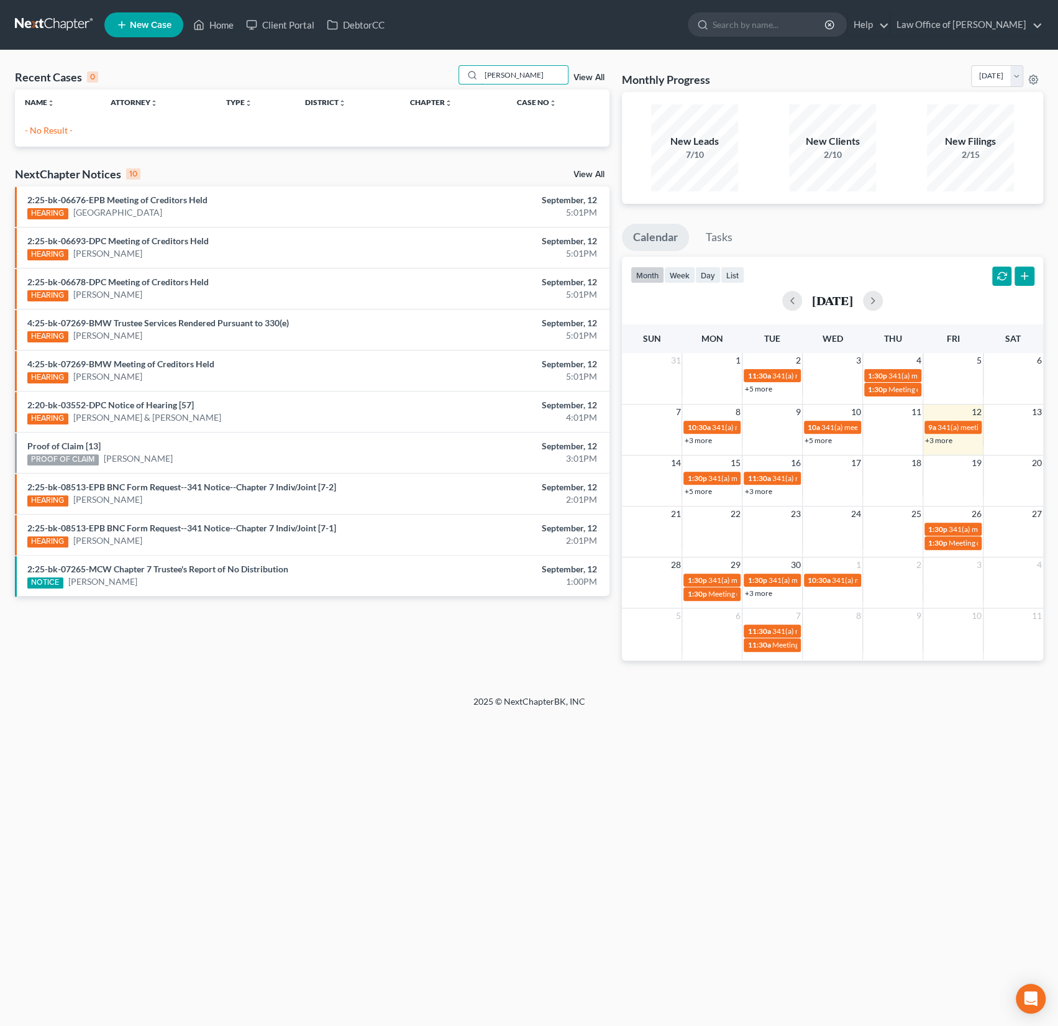
drag, startPoint x: 530, startPoint y: 77, endPoint x: 431, endPoint y: 69, distance: 99.1
click at [431, 69] on div "Recent Cases 0 [PERSON_NAME] View All" at bounding box center [312, 77] width 594 height 24
type input "megan"
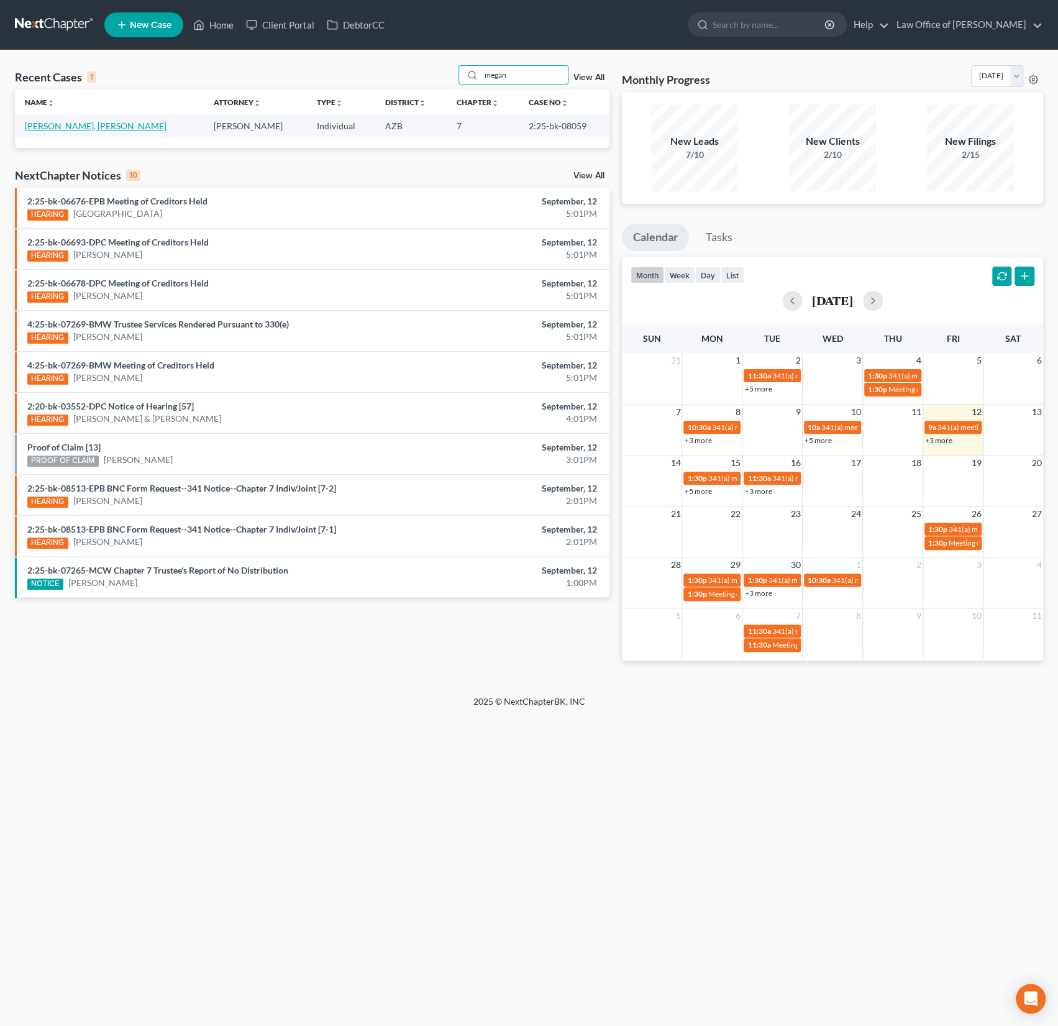
click at [55, 127] on link "[PERSON_NAME], [PERSON_NAME]" at bounding box center [96, 126] width 142 height 11
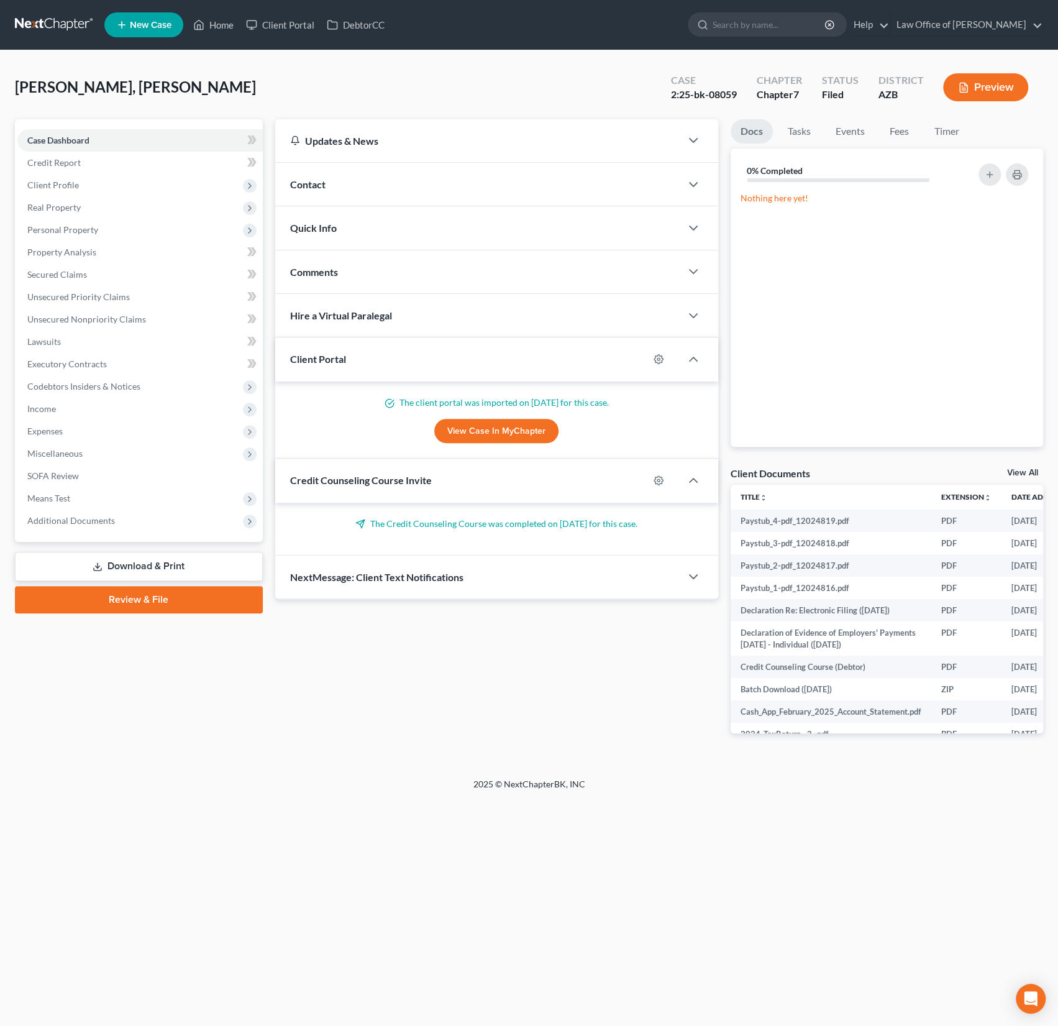
click at [347, 181] on div "Contact" at bounding box center [478, 184] width 406 height 43
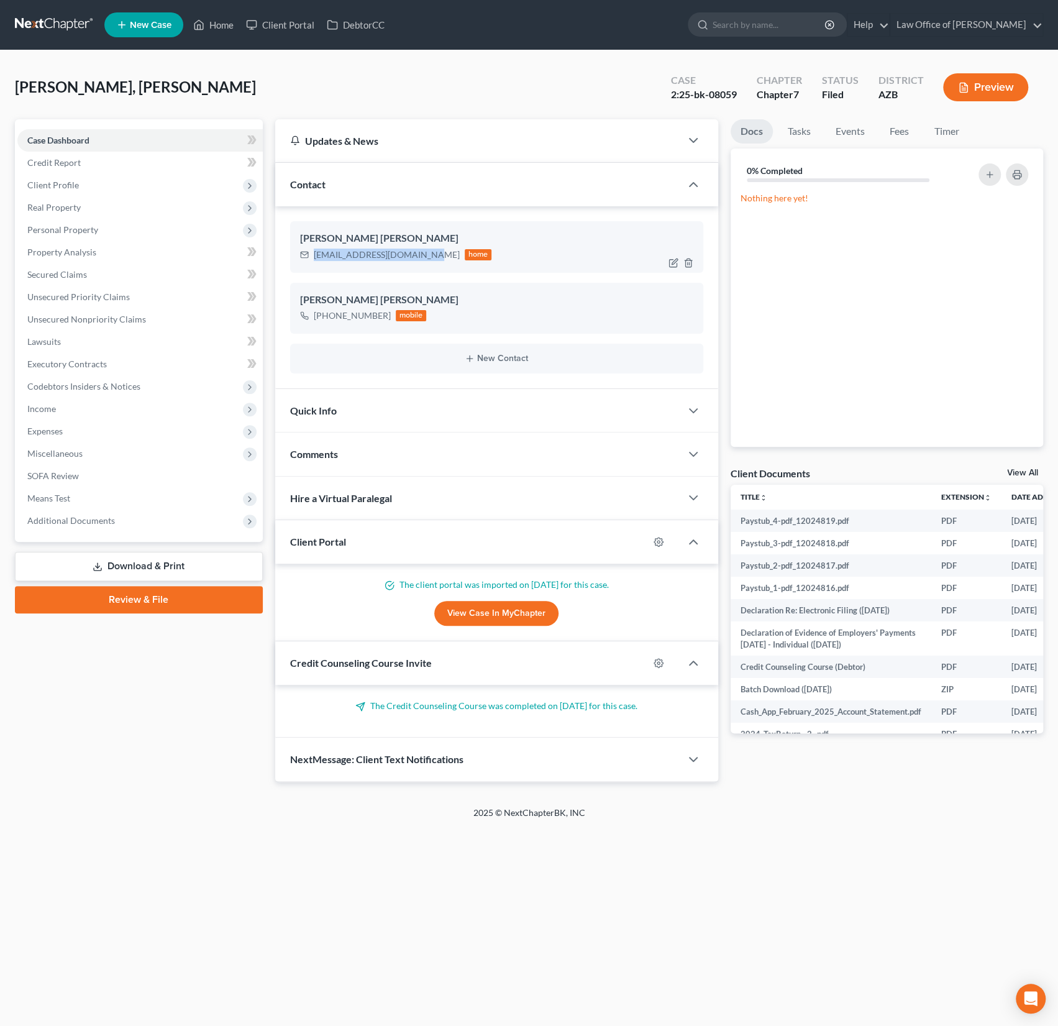
drag, startPoint x: 458, startPoint y: 254, endPoint x: 313, endPoint y: 254, distance: 145.4
click at [314, 254] on div "[EMAIL_ADDRESS][DOMAIN_NAME]" at bounding box center [387, 254] width 146 height 12
copy div "[EMAIL_ADDRESS][DOMAIN_NAME]"
drag, startPoint x: 385, startPoint y: 313, endPoint x: 307, endPoint y: 313, distance: 77.0
click at [307, 313] on div "[PHONE_NUMBER] mobile" at bounding box center [363, 315] width 127 height 16
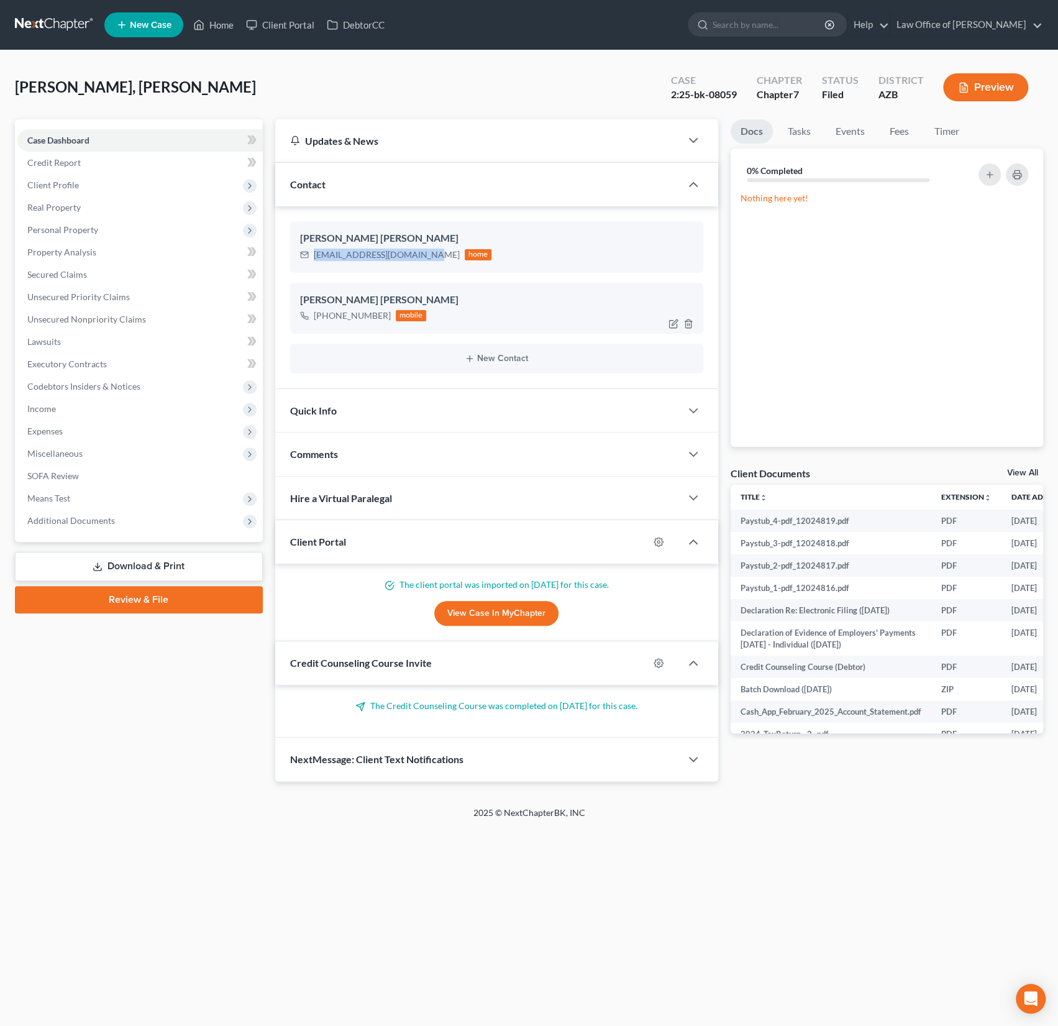
copy div "[PHONE_NUMBER]"
click at [211, 71] on div "[PERSON_NAME], [PERSON_NAME] Upgraded Case 2:25-bk-08059 Chapter Chapter 7 Stat…" at bounding box center [529, 92] width 1028 height 54
